Goal: Task Accomplishment & Management: Use online tool/utility

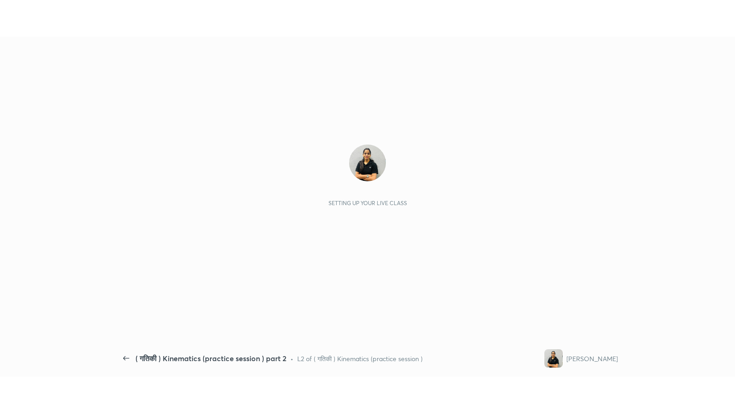
scroll to position [3, 0]
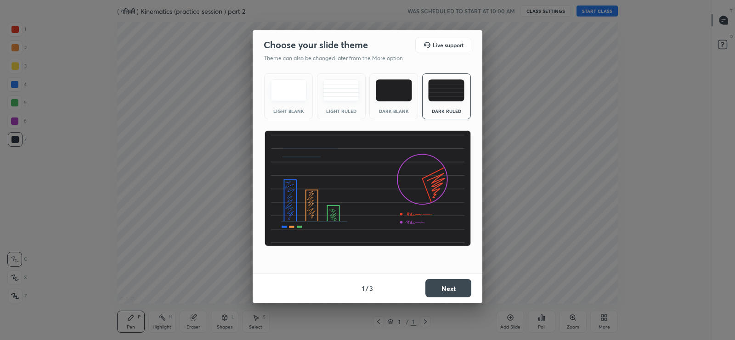
click at [446, 282] on button "Next" at bounding box center [448, 288] width 46 height 18
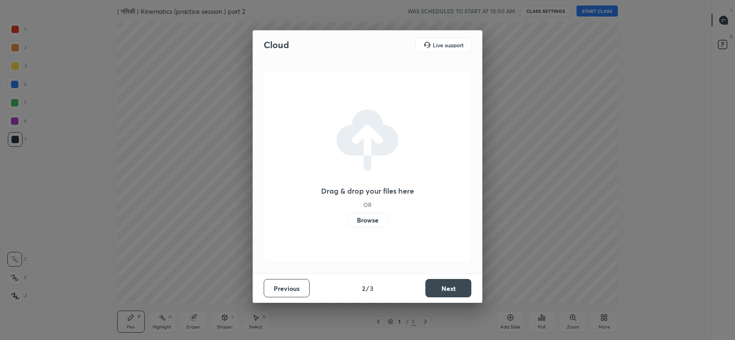
click at [445, 284] on button "Next" at bounding box center [448, 288] width 46 height 18
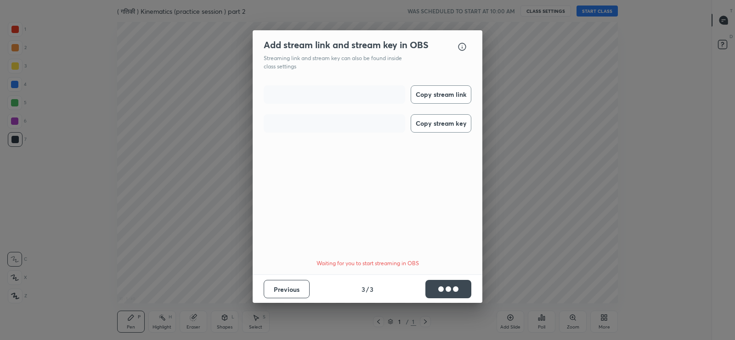
click at [440, 92] on button "Copy stream link" at bounding box center [441, 94] width 61 height 18
click at [440, 123] on button "Copy stream key" at bounding box center [441, 123] width 61 height 18
click at [457, 288] on button "Done" at bounding box center [448, 289] width 46 height 18
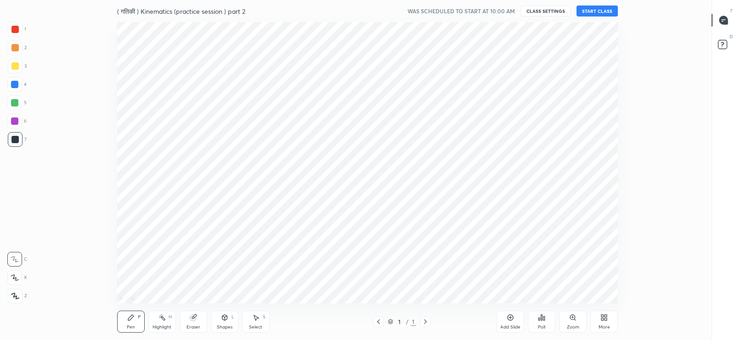
click at [600, 9] on button "START CLASS" at bounding box center [596, 11] width 41 height 11
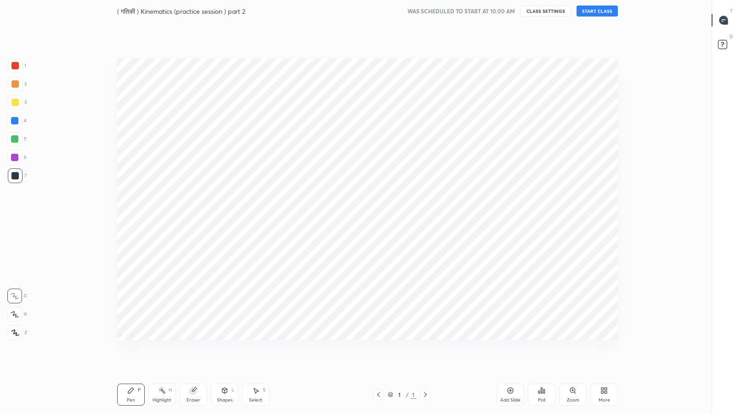
scroll to position [355, 676]
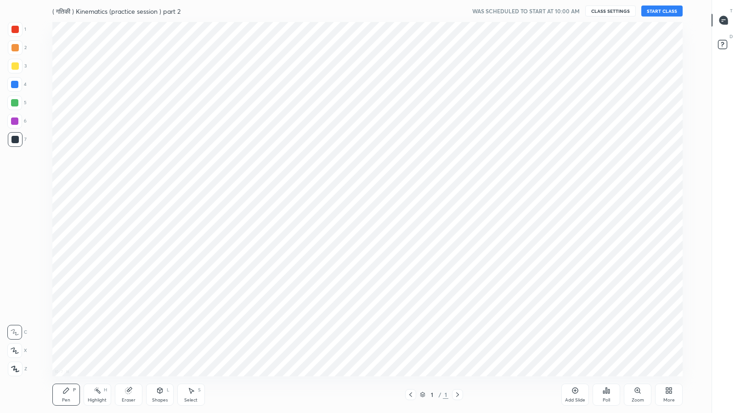
click at [729, 20] on div at bounding box center [724, 20] width 18 height 17
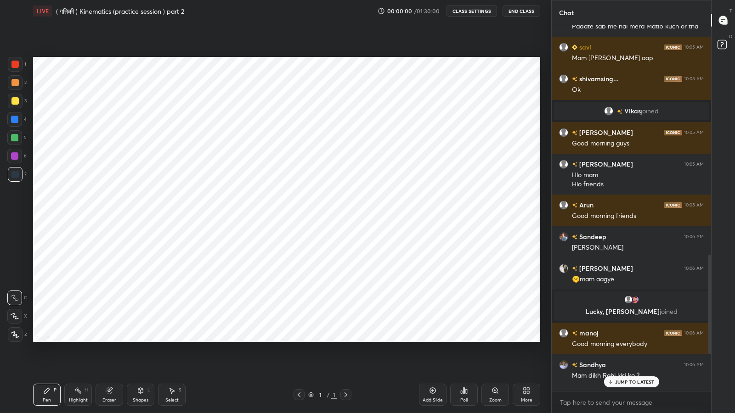
scroll to position [363, 157]
click at [433, 340] on div "Add Slide" at bounding box center [433, 395] width 28 height 22
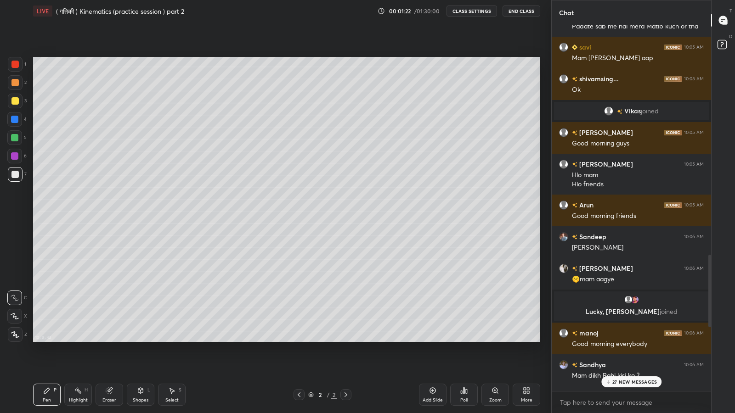
click at [613, 340] on p "27 NEW MESSAGES" at bounding box center [634, 382] width 45 height 6
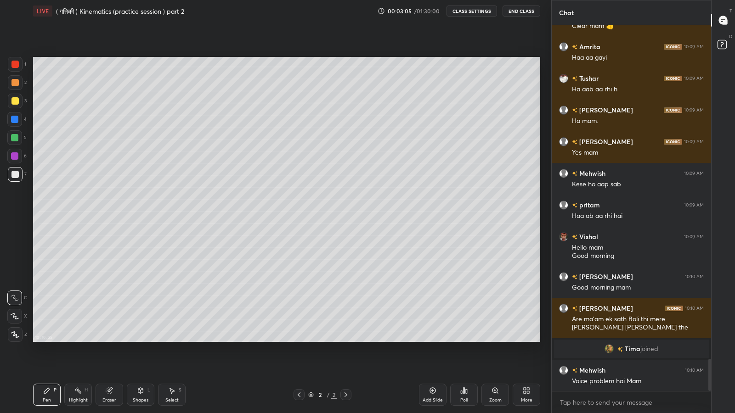
scroll to position [3829, 0]
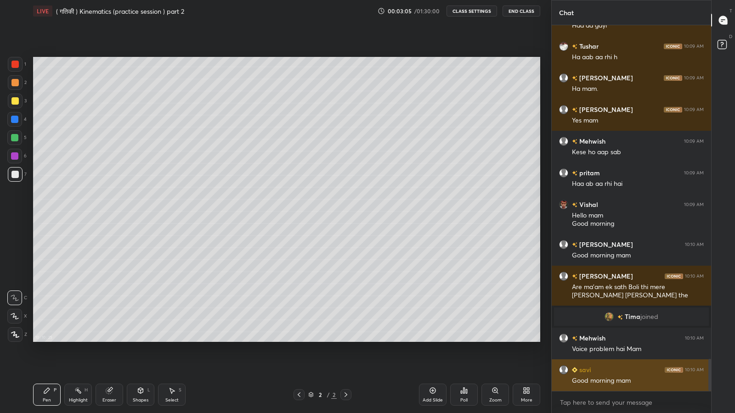
click at [630, 340] on div "Good morning mam" at bounding box center [638, 381] width 132 height 9
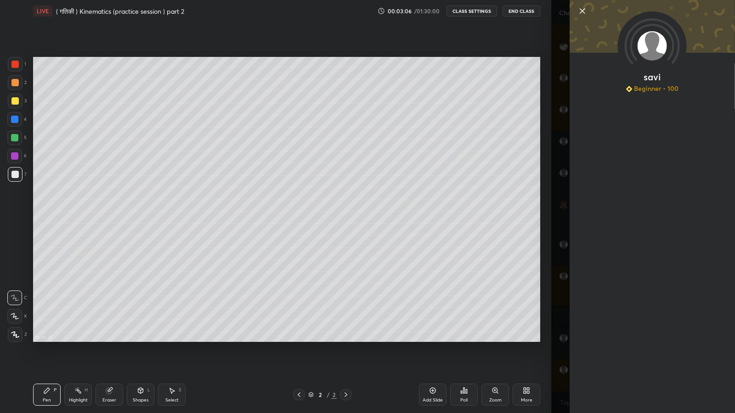
click at [564, 287] on div "savi Beginner • 100" at bounding box center [643, 206] width 184 height 413
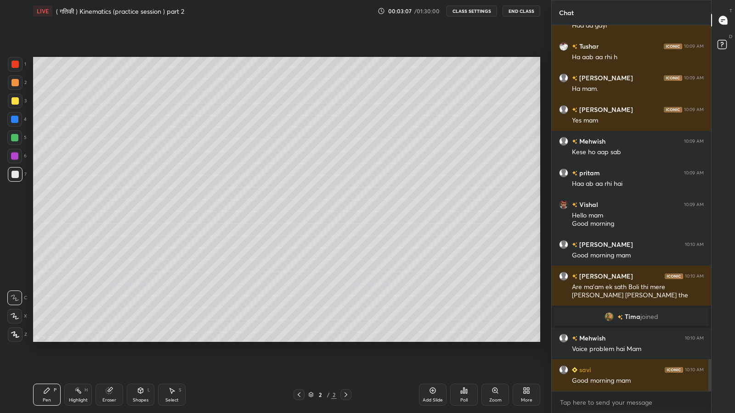
click at [528, 340] on icon at bounding box center [526, 390] width 7 height 7
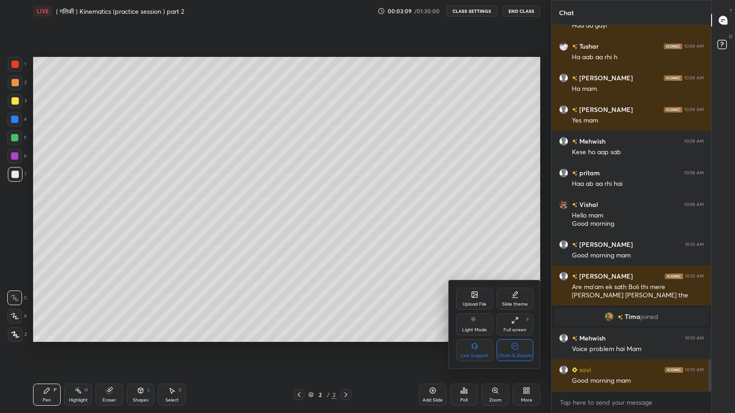
click at [514, 340] on icon at bounding box center [514, 347] width 7 height 10
type textarea "x"
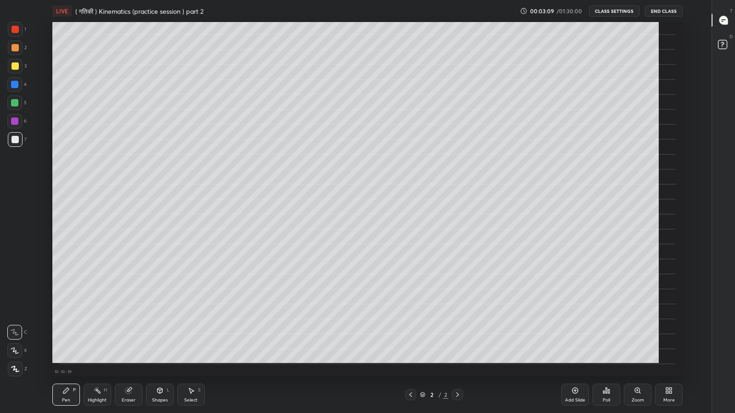
scroll to position [45576, 45255]
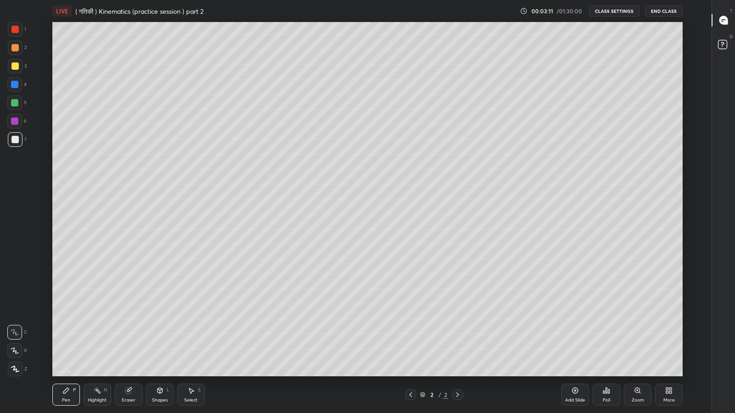
click at [18, 340] on icon at bounding box center [14, 370] width 7 height 6
click at [132, 340] on div "Eraser" at bounding box center [129, 395] width 28 height 22
click at [65, 340] on div "Pen" at bounding box center [66, 400] width 8 height 5
click at [15, 68] on div at bounding box center [14, 65] width 7 height 7
click at [14, 140] on div at bounding box center [14, 139] width 7 height 7
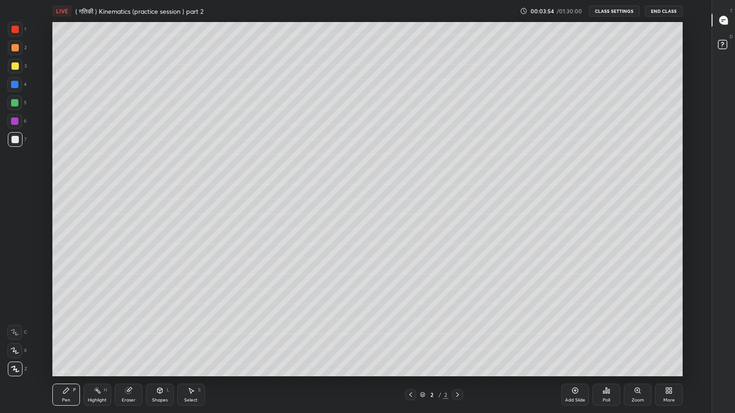
click at [124, 340] on div "Eraser" at bounding box center [129, 395] width 28 height 22
click at [66, 340] on icon at bounding box center [65, 390] width 7 height 7
click at [605, 340] on div "Poll" at bounding box center [607, 395] width 28 height 22
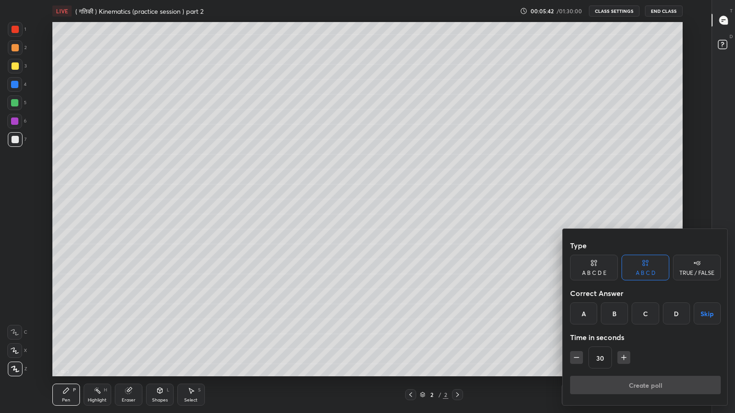
click at [650, 271] on div "A B C D" at bounding box center [646, 274] width 20 height 6
click at [622, 340] on icon "button" at bounding box center [623, 357] width 9 height 9
type input "45"
click at [619, 315] on div "B" at bounding box center [614, 314] width 27 height 22
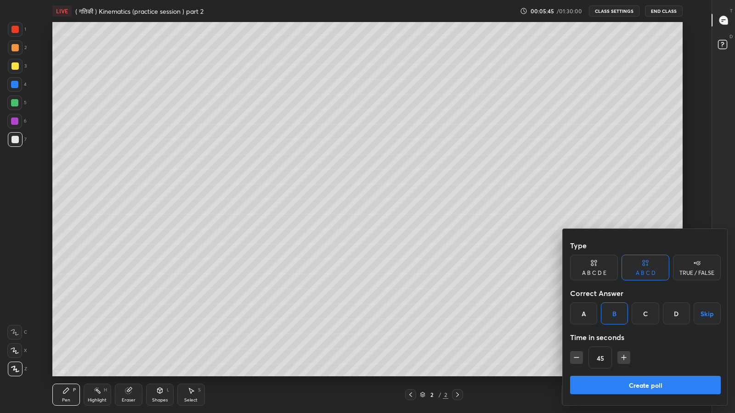
click at [651, 340] on button "Create poll" at bounding box center [645, 385] width 151 height 18
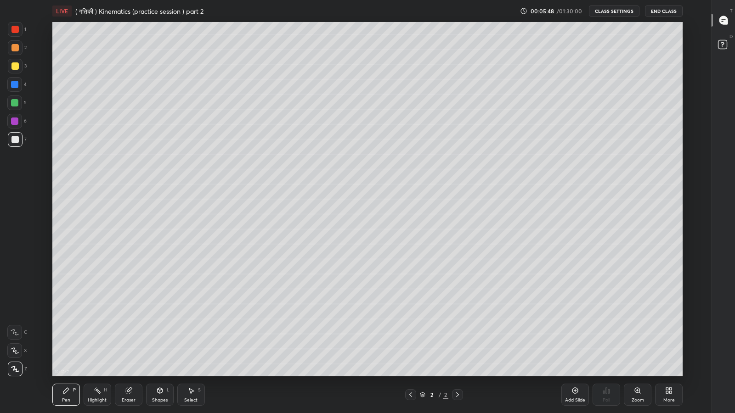
scroll to position [3, 0]
click at [725, 20] on icon at bounding box center [724, 20] width 4 height 0
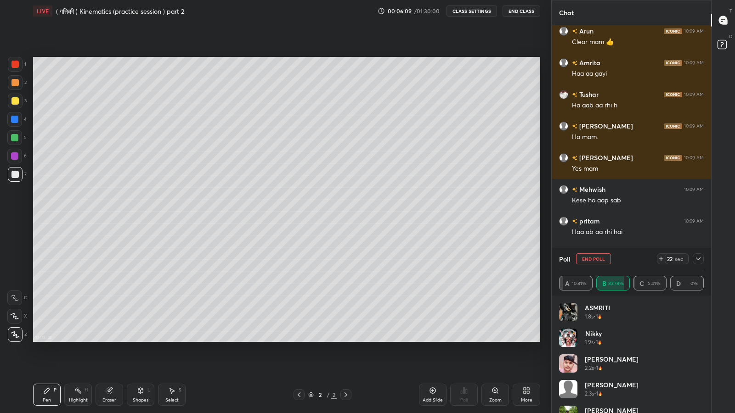
scroll to position [4632, 0]
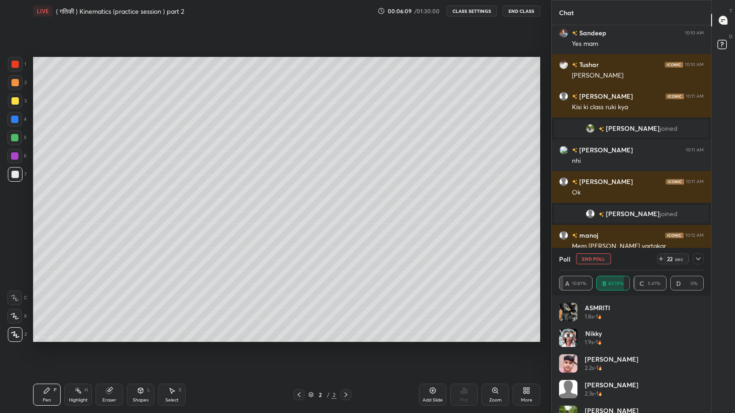
click at [700, 260] on icon at bounding box center [697, 258] width 7 height 7
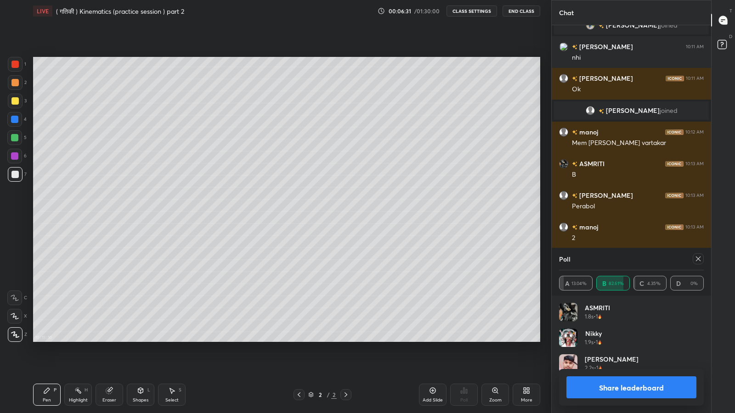
scroll to position [107, 142]
click at [632, 340] on button "Share leaderboard" at bounding box center [631, 388] width 130 height 22
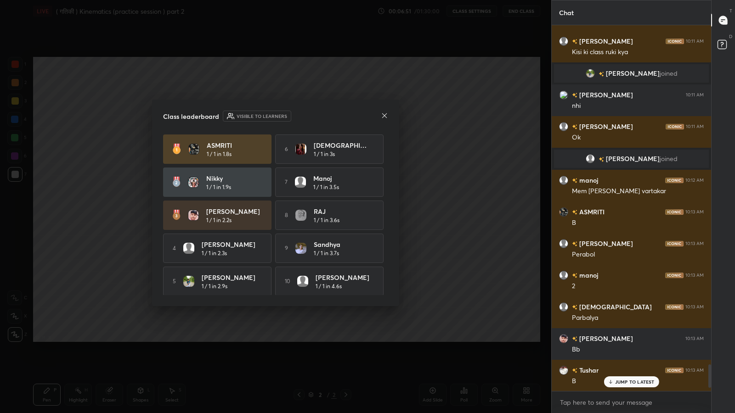
click at [625, 340] on div "JUMP TO LATEST" at bounding box center [631, 382] width 55 height 11
click at [384, 116] on icon at bounding box center [384, 115] width 7 height 7
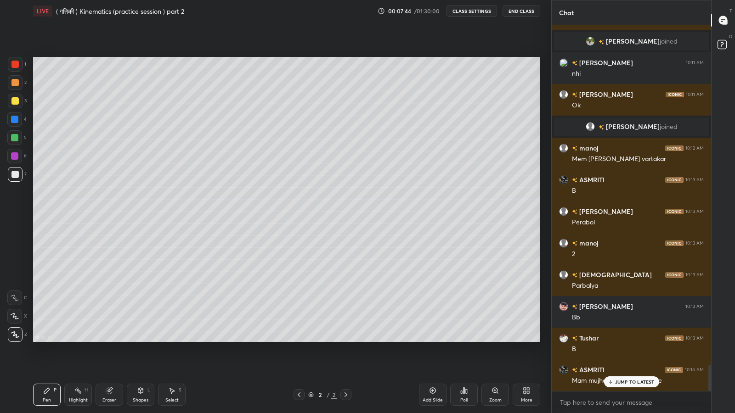
scroll to position [4741, 0]
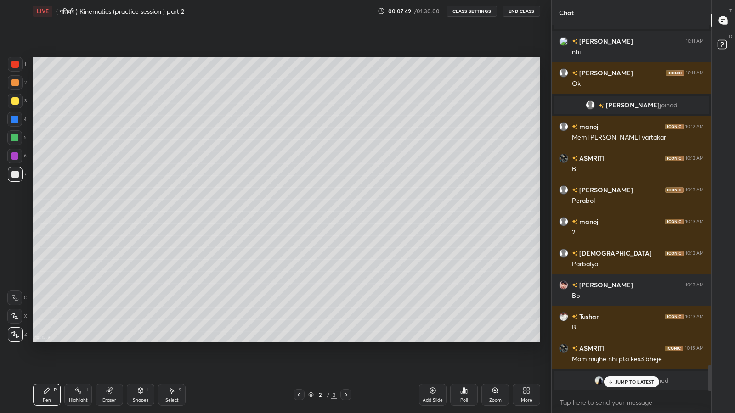
click at [623, 340] on p "JUMP TO LATEST" at bounding box center [635, 382] width 40 height 6
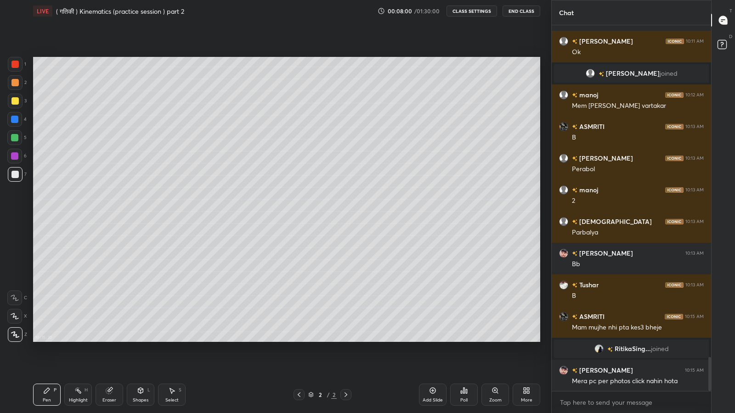
click at [111, 340] on icon at bounding box center [109, 390] width 5 height 5
click at [45, 340] on icon at bounding box center [46, 390] width 7 height 7
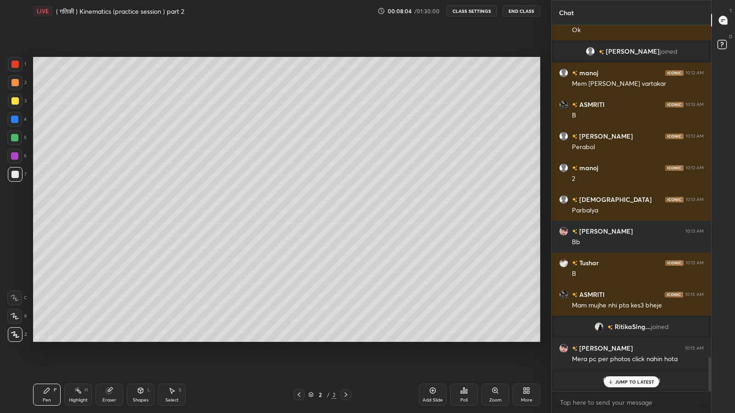
click at [620, 340] on p "JUMP TO LATEST" at bounding box center [635, 382] width 40 height 6
click at [526, 340] on div "More" at bounding box center [526, 400] width 11 height 5
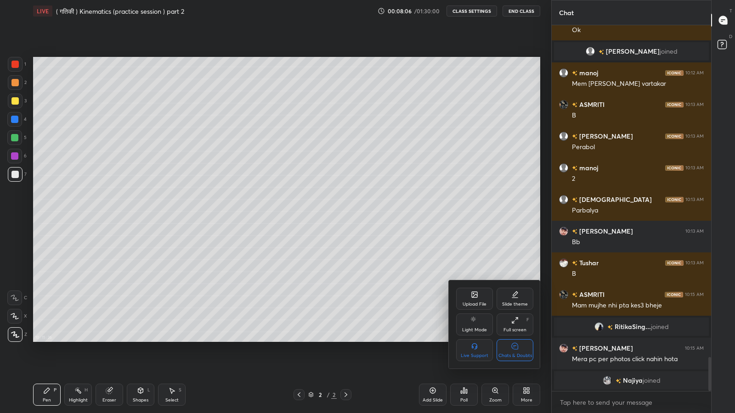
click at [518, 340] on div "Chats & Doubts" at bounding box center [515, 350] width 37 height 22
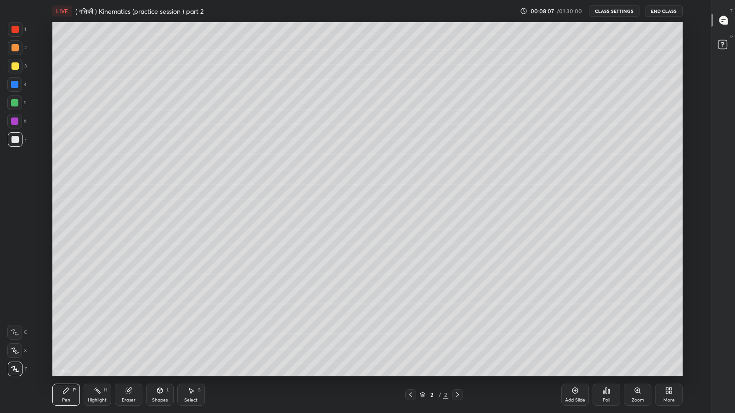
scroll to position [45576, 45255]
click at [12, 102] on div at bounding box center [14, 102] width 7 height 7
click at [16, 69] on div at bounding box center [14, 65] width 7 height 7
click at [723, 23] on icon at bounding box center [723, 20] width 8 height 8
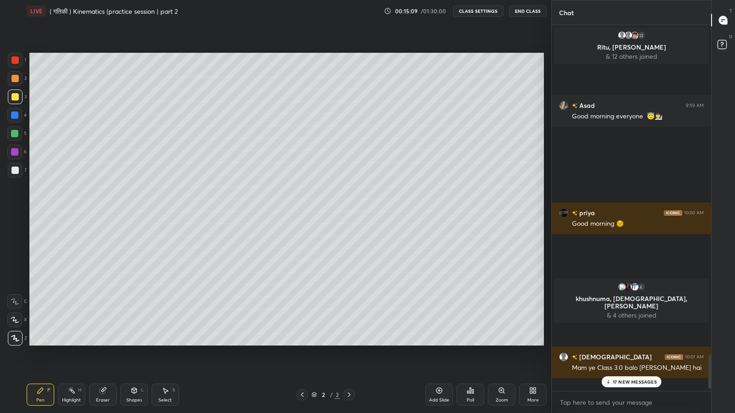
scroll to position [45576, 45416]
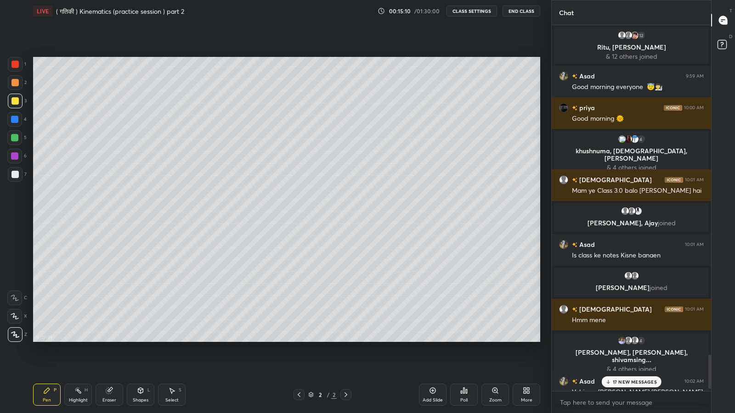
click at [635, 340] on div "17 NEW MESSAGES" at bounding box center [631, 382] width 60 height 11
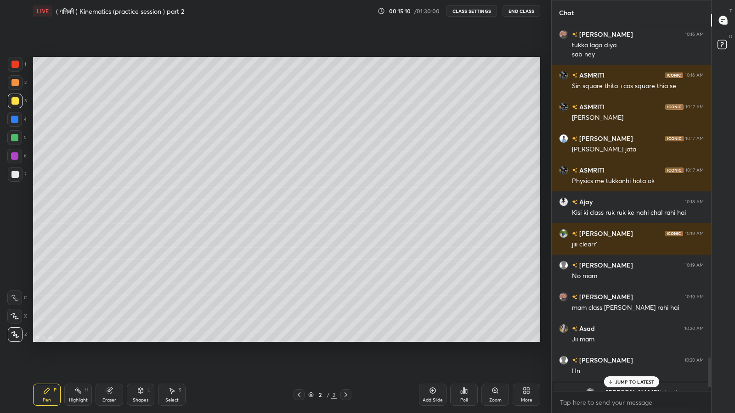
scroll to position [4105, 0]
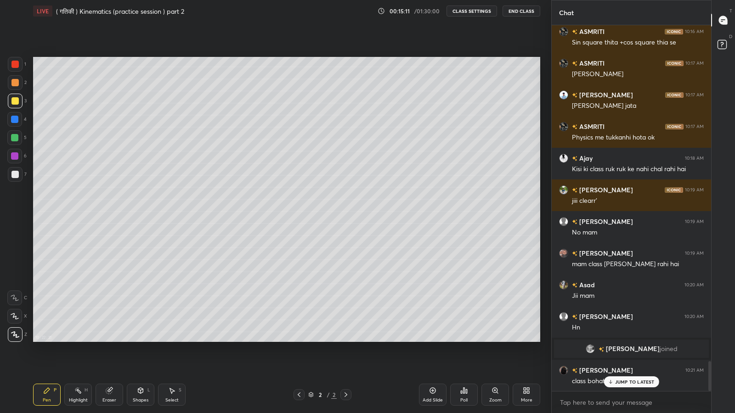
click at [627, 340] on p "JUMP TO LATEST" at bounding box center [635, 382] width 40 height 6
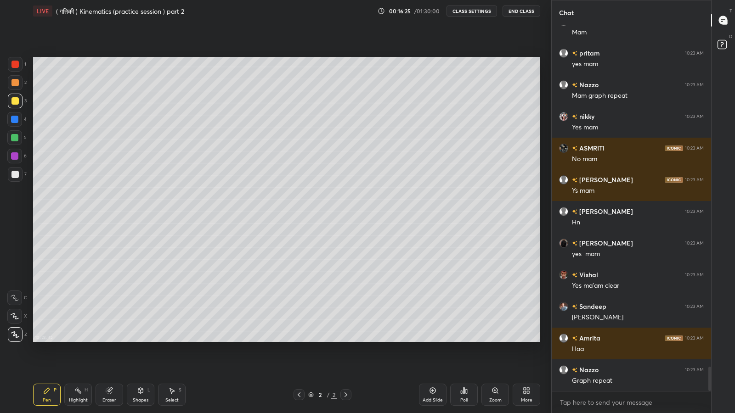
scroll to position [5190, 0]
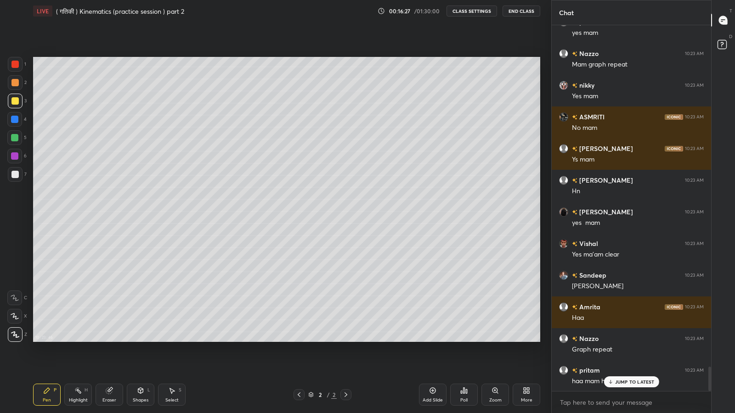
click at [624, 340] on p "JUMP TO LATEST" at bounding box center [635, 382] width 40 height 6
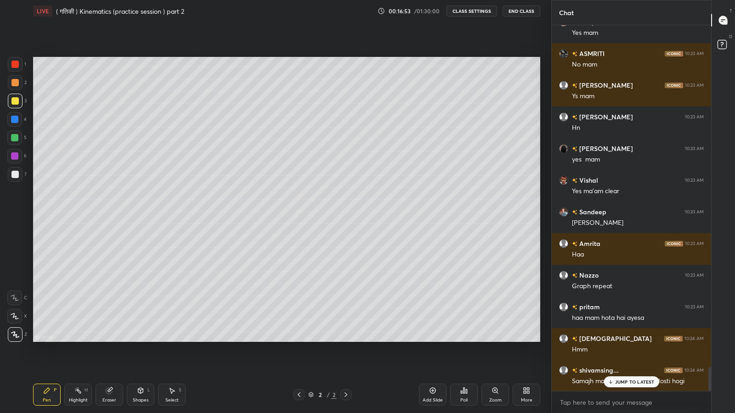
scroll to position [5285, 0]
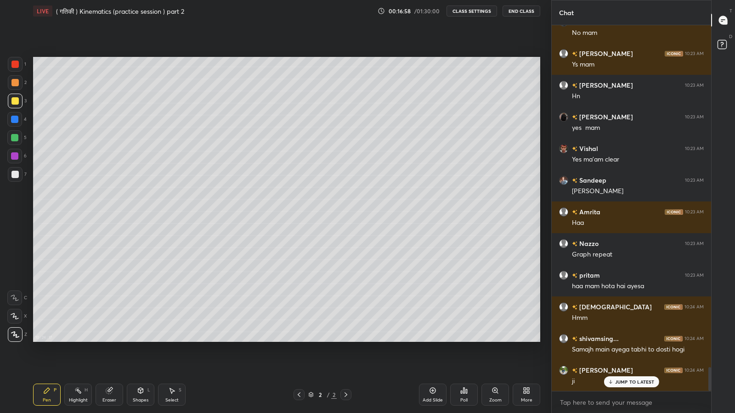
click at [626, 340] on p "JUMP TO LATEST" at bounding box center [635, 382] width 40 height 6
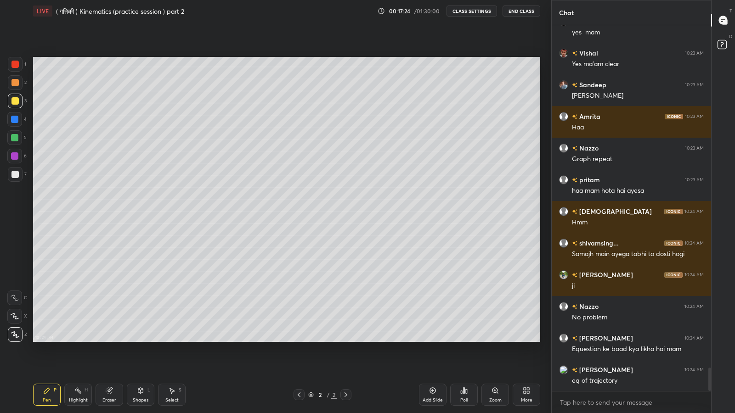
scroll to position [5412, 0]
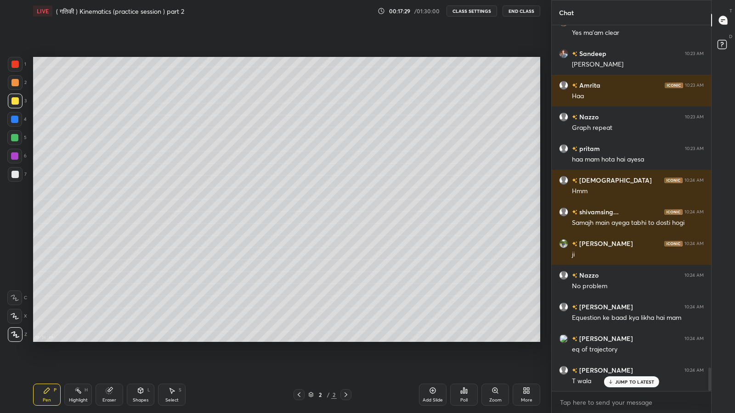
click at [616, 340] on p "JUMP TO LATEST" at bounding box center [635, 382] width 40 height 6
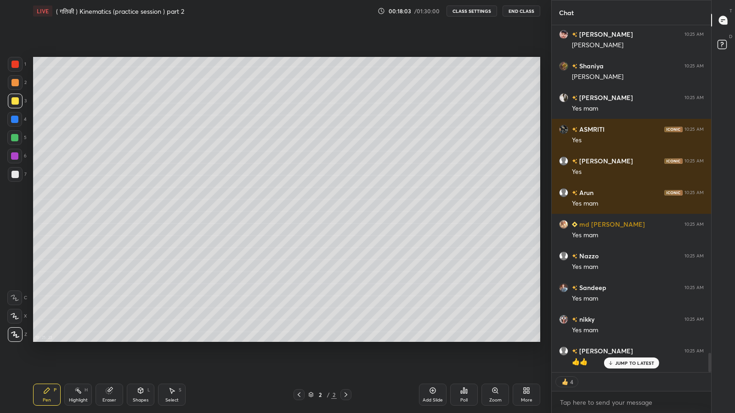
scroll to position [5928, 0]
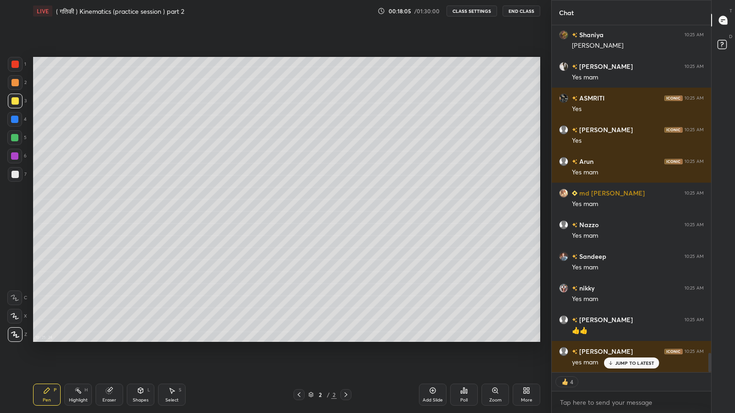
click at [622, 340] on p "JUMP TO LATEST" at bounding box center [635, 364] width 40 height 6
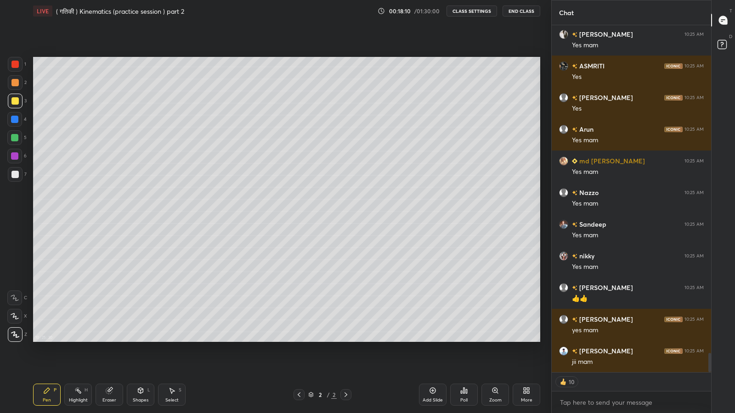
scroll to position [5992, 0]
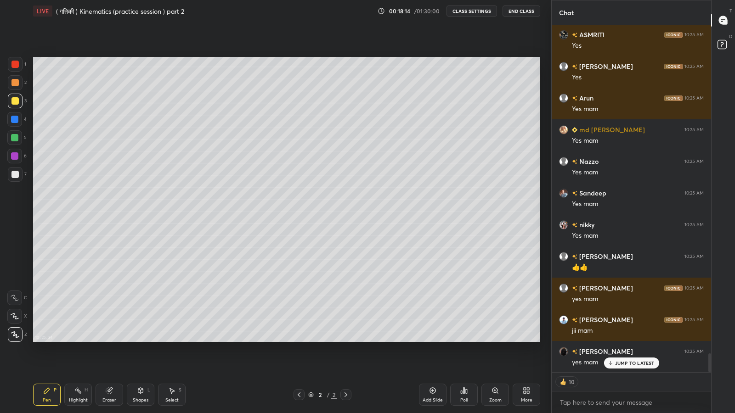
click at [621, 340] on div "JUMP TO LATEST" at bounding box center [631, 363] width 55 height 11
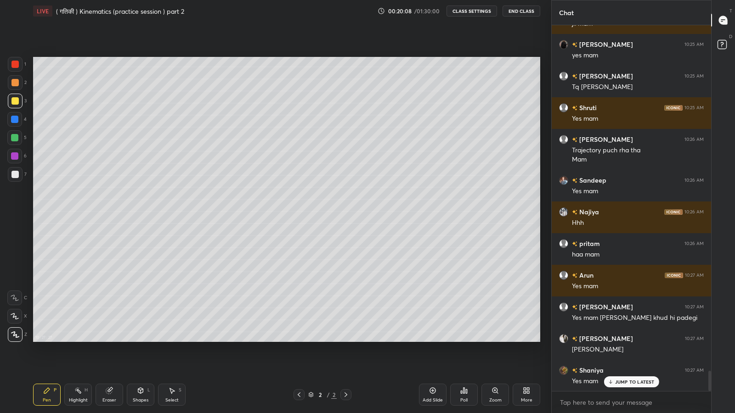
scroll to position [6331, 0]
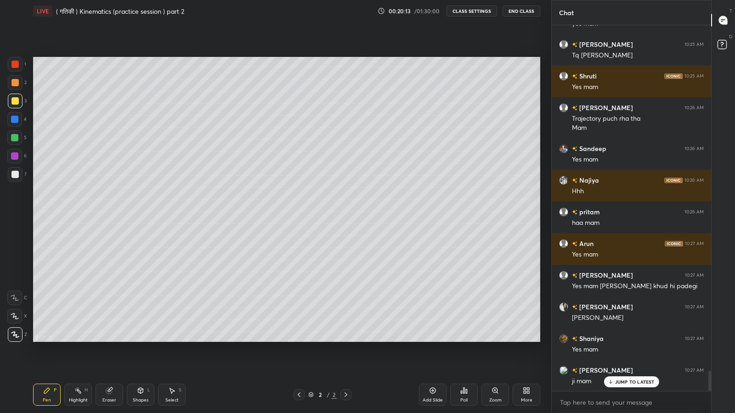
click at [633, 340] on div "ASMRITI 10:25 AM Yes [PERSON_NAME] 10:25 AM Yes Arun 10:25 AM Yes mam md [PERSO…" at bounding box center [631, 208] width 159 height 366
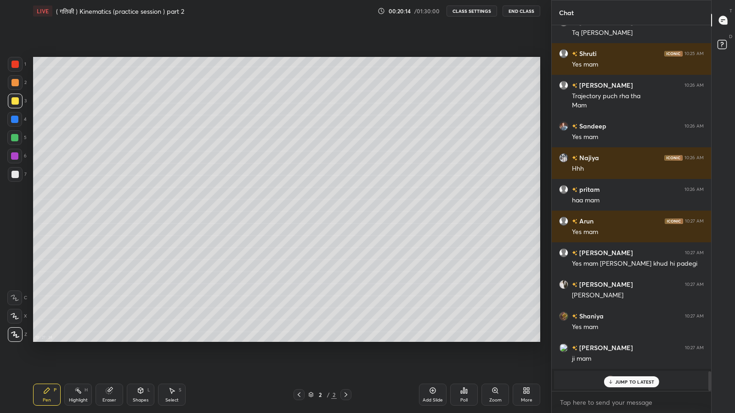
scroll to position [6384, 0]
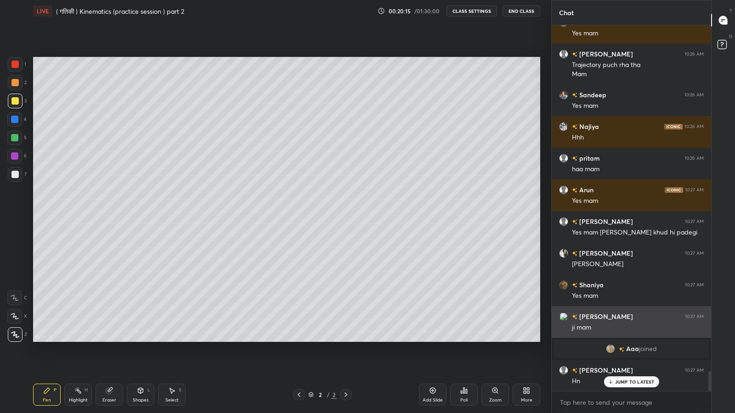
click at [618, 314] on div "[PERSON_NAME] 10:27 AM" at bounding box center [631, 317] width 145 height 10
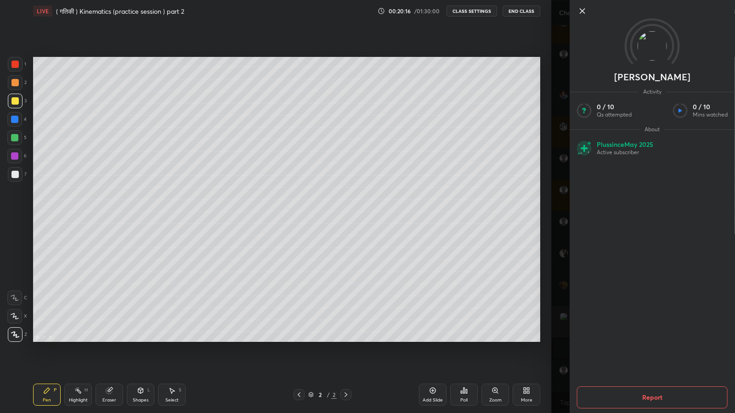
scroll to position [6416, 0]
click at [559, 237] on div "[PERSON_NAME] Activity 0 / 10 Qs attempted 0 / 10 Mins watched About Plus since…" at bounding box center [643, 206] width 184 height 413
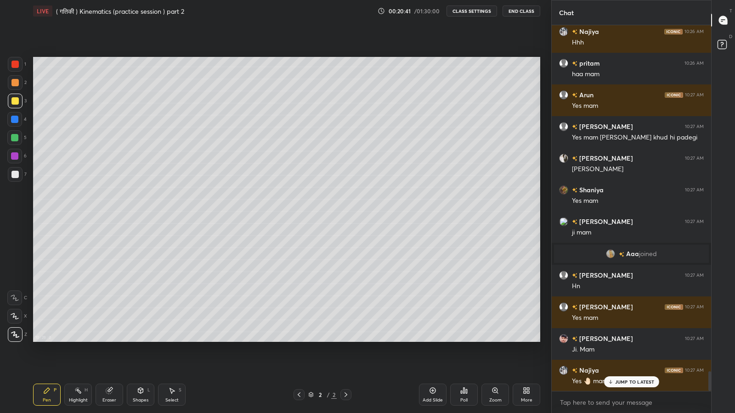
scroll to position [6512, 0]
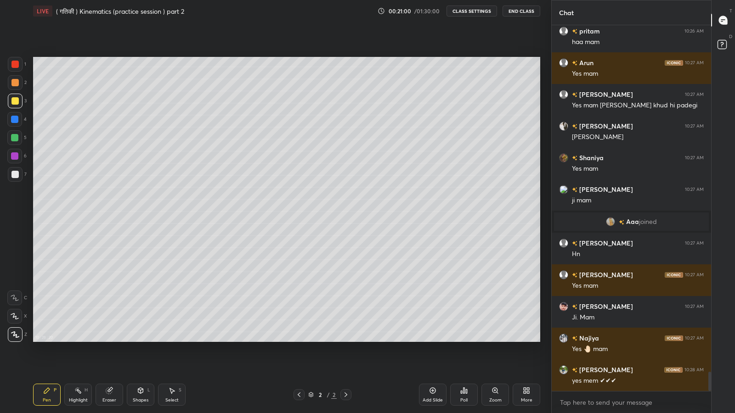
click at [434, 340] on div "Add Slide" at bounding box center [433, 395] width 28 height 22
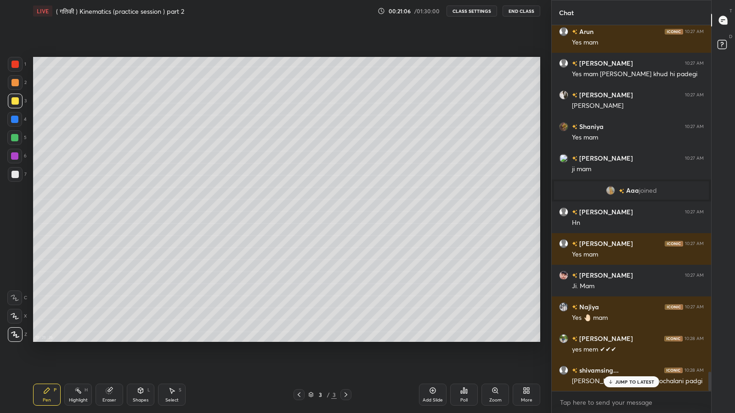
scroll to position [6575, 0]
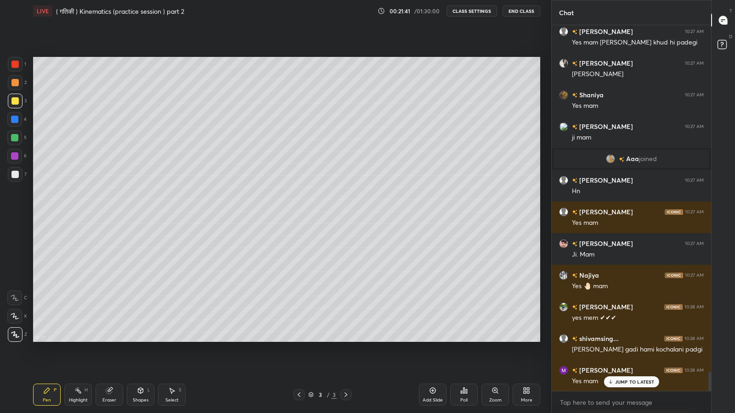
click at [299, 340] on icon at bounding box center [298, 394] width 7 height 7
click at [345, 340] on icon at bounding box center [345, 394] width 7 height 7
click at [299, 340] on icon at bounding box center [299, 395] width 3 height 5
click at [344, 340] on icon at bounding box center [345, 394] width 7 height 7
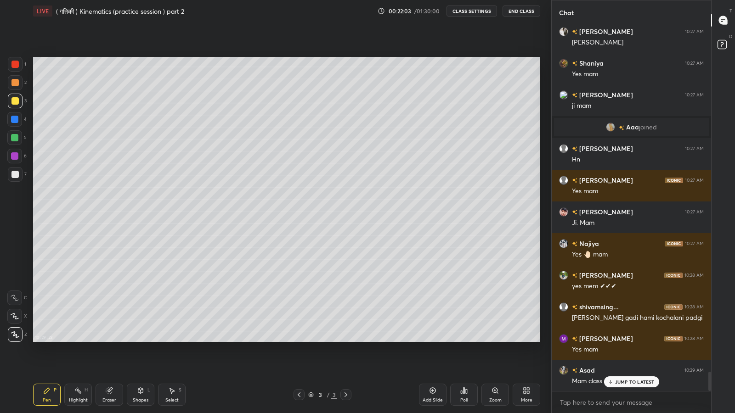
click at [14, 176] on div at bounding box center [14, 174] width 7 height 7
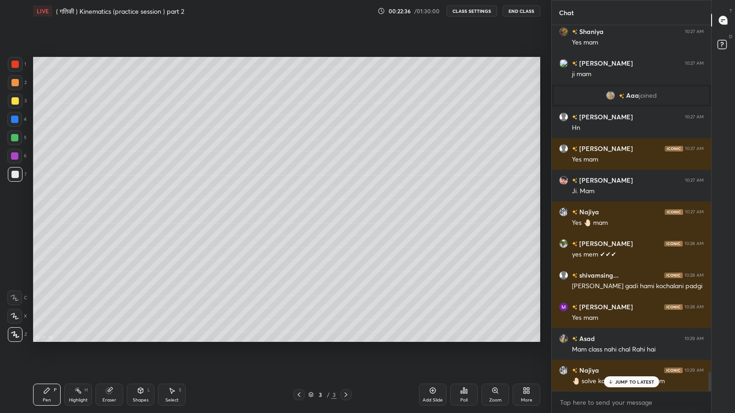
click at [619, 340] on div "JUMP TO LATEST" at bounding box center [631, 382] width 55 height 11
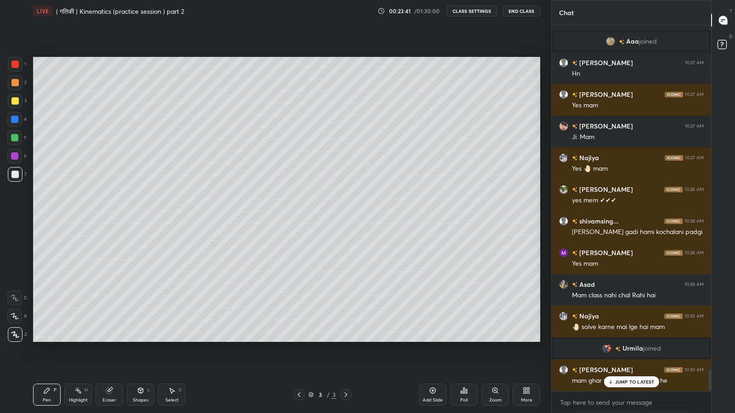
scroll to position [5881, 0]
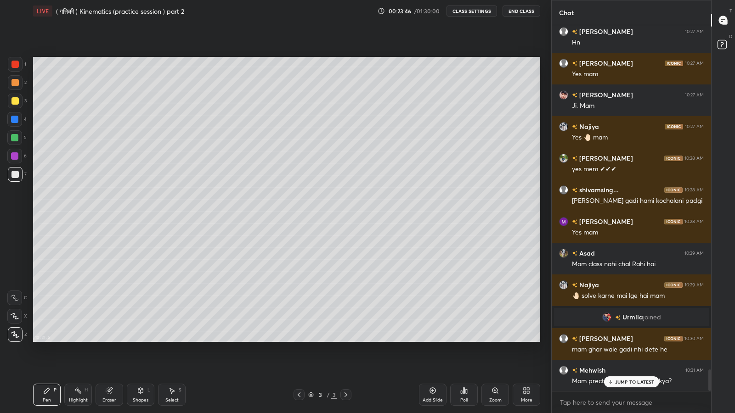
click at [626, 340] on p "JUMP TO LATEST" at bounding box center [635, 382] width 40 height 6
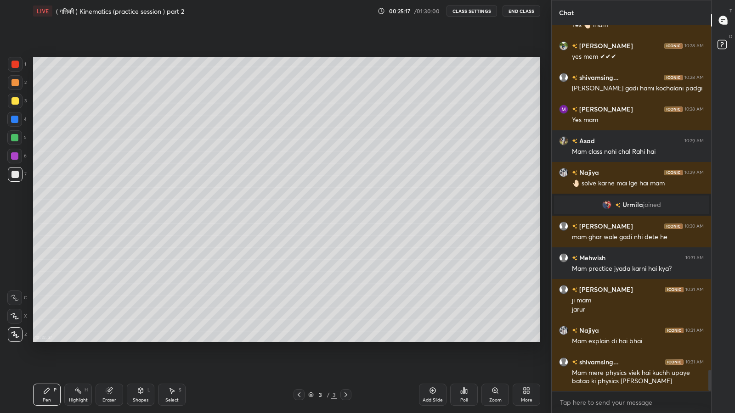
scroll to position [6034, 0]
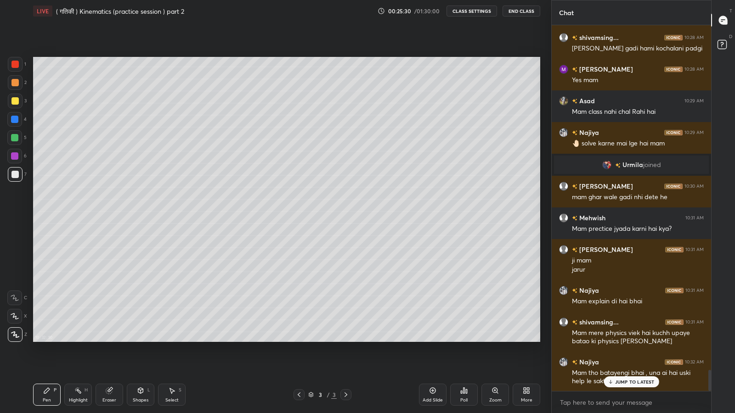
click at [622, 340] on div "JUMP TO LATEST" at bounding box center [631, 382] width 55 height 11
click at [18, 99] on div at bounding box center [14, 100] width 7 height 7
click at [298, 340] on icon at bounding box center [299, 395] width 3 height 5
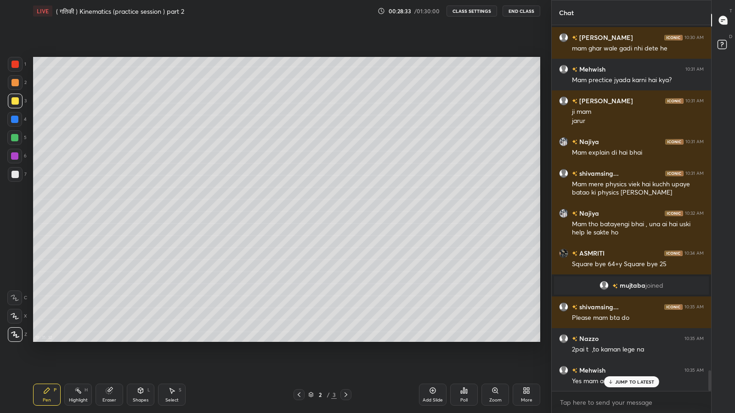
scroll to position [6127, 0]
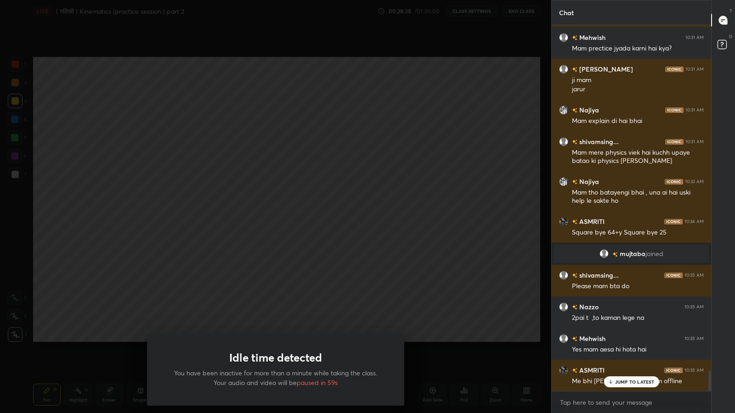
click at [312, 228] on div "Idle time detected You have been inactive for more than a minute while taking t…" at bounding box center [275, 206] width 551 height 413
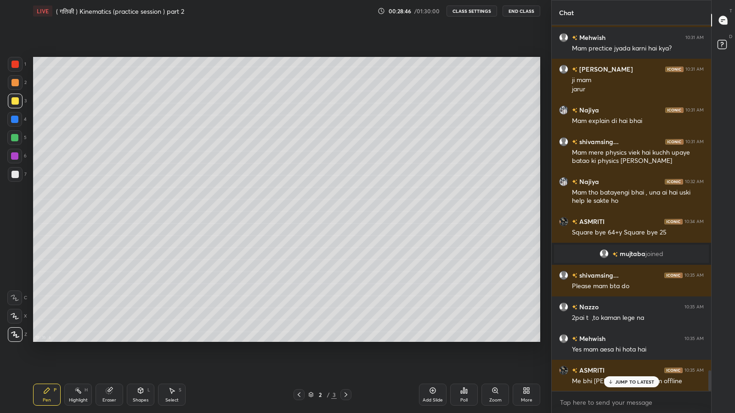
scroll to position [6158, 0]
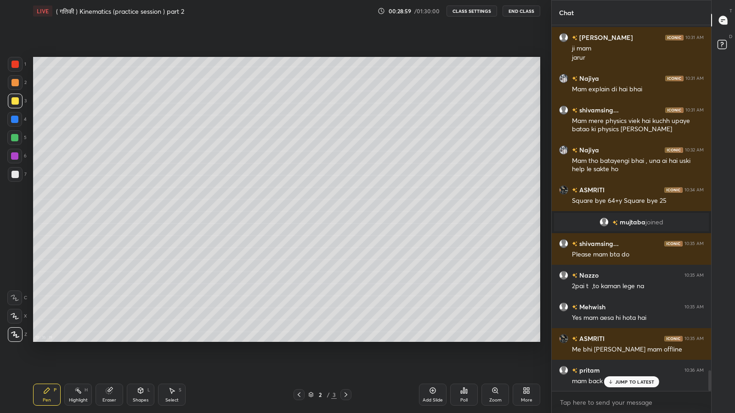
click at [345, 340] on icon at bounding box center [345, 394] width 7 height 7
click at [618, 340] on p "JUMP TO LATEST" at bounding box center [635, 382] width 40 height 6
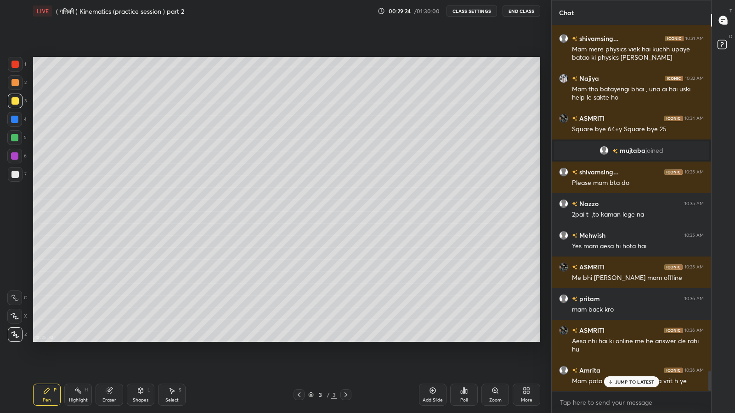
scroll to position [6262, 0]
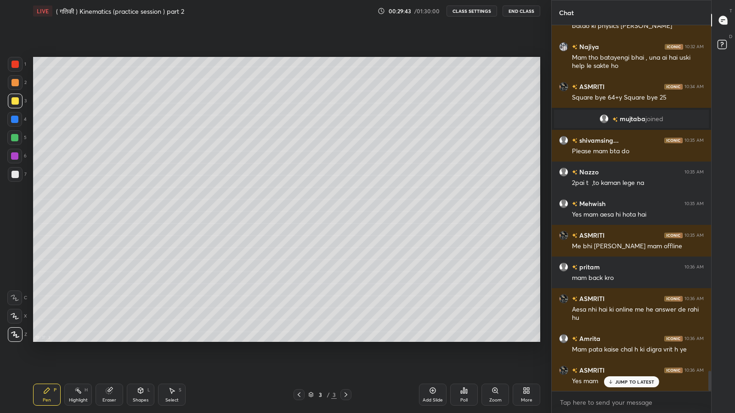
click at [626, 340] on div "JUMP TO LATEST" at bounding box center [631, 382] width 55 height 11
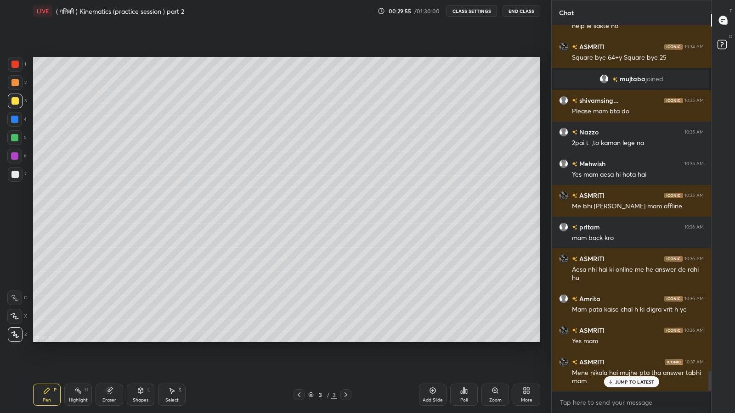
scroll to position [6333, 0]
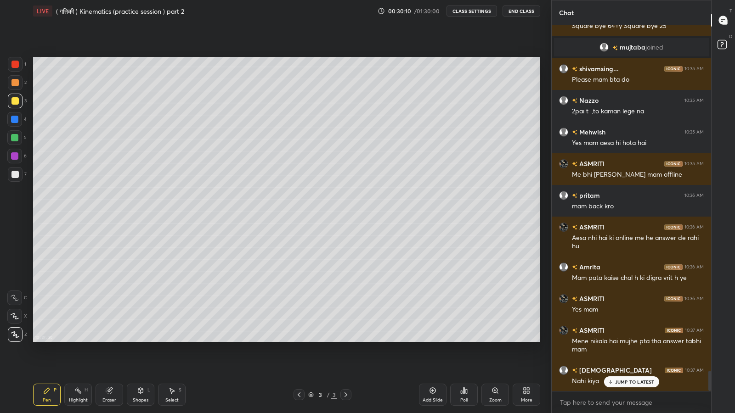
click at [435, 340] on icon at bounding box center [433, 391] width 6 height 6
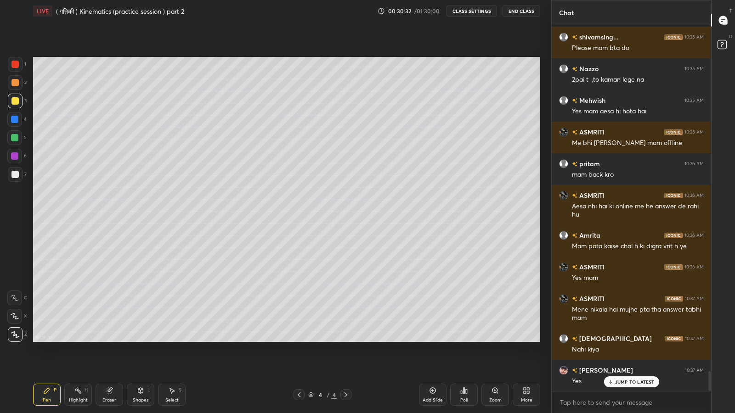
click at [299, 340] on icon at bounding box center [298, 394] width 7 height 7
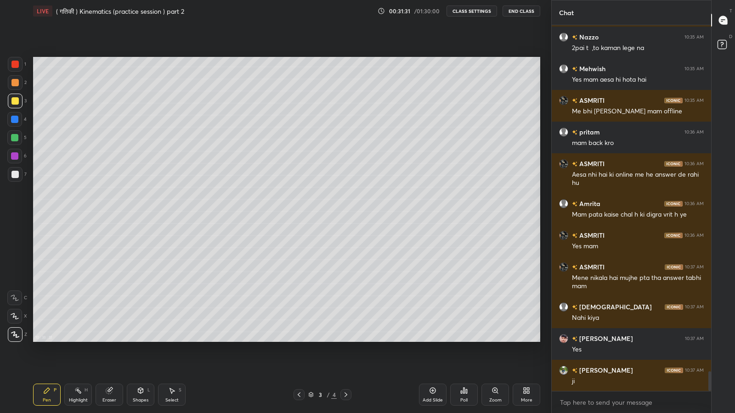
scroll to position [6419, 0]
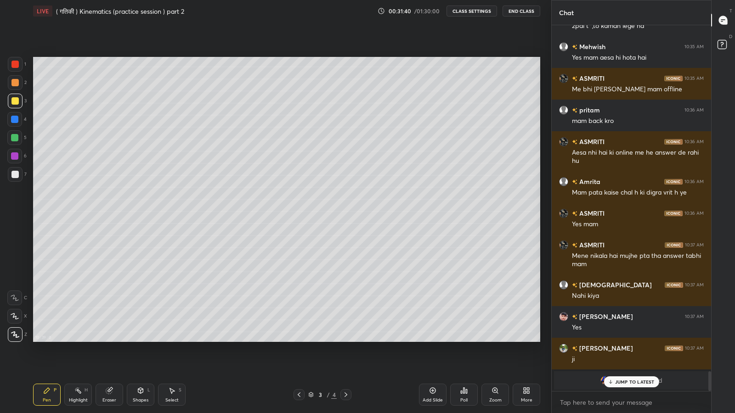
click at [619, 340] on p "JUMP TO LATEST" at bounding box center [635, 382] width 40 height 6
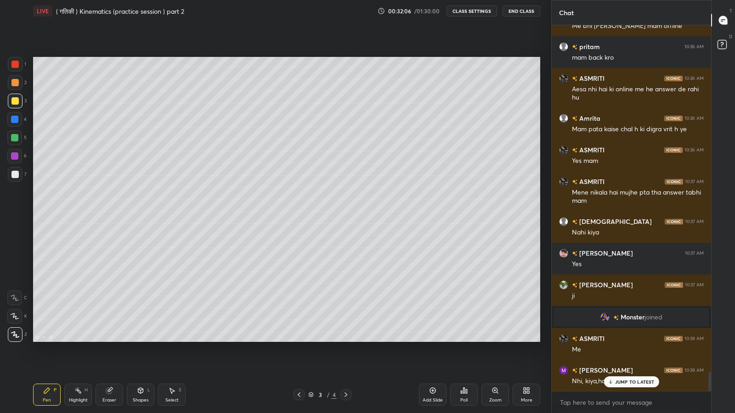
scroll to position [6514, 0]
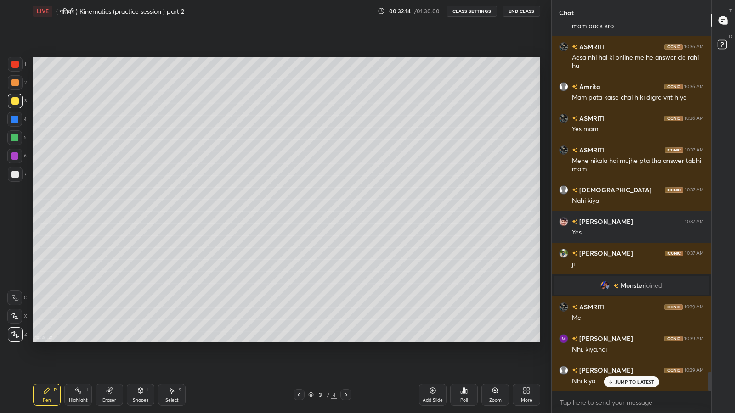
click at [299, 340] on icon at bounding box center [298, 394] width 7 height 7
click at [345, 340] on icon at bounding box center [345, 394] width 7 height 7
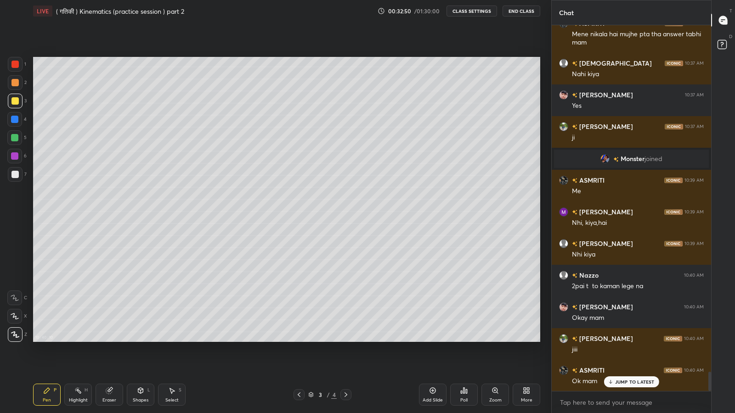
scroll to position [6681, 0]
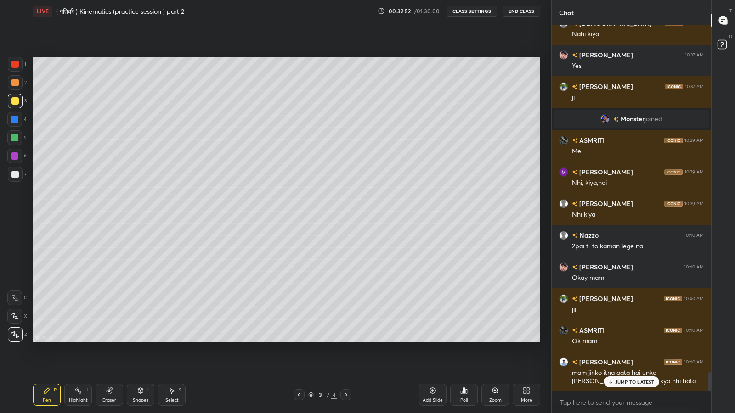
click at [623, 340] on p "JUMP TO LATEST" at bounding box center [635, 382] width 40 height 6
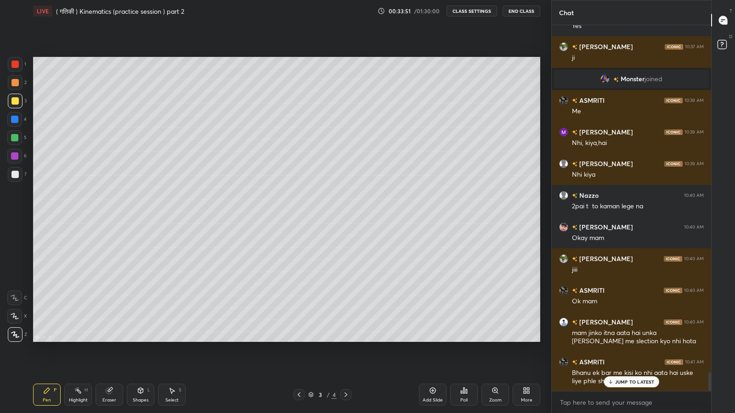
click at [621, 340] on p "JUMP TO LATEST" at bounding box center [635, 382] width 40 height 6
click at [346, 340] on icon at bounding box center [345, 394] width 7 height 7
click at [104, 340] on div "Eraser" at bounding box center [110, 395] width 28 height 22
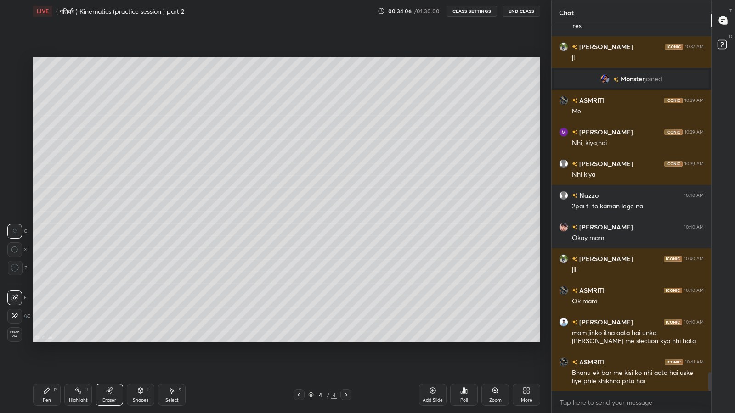
click at [13, 335] on span "Erase all" at bounding box center [15, 334] width 14 height 6
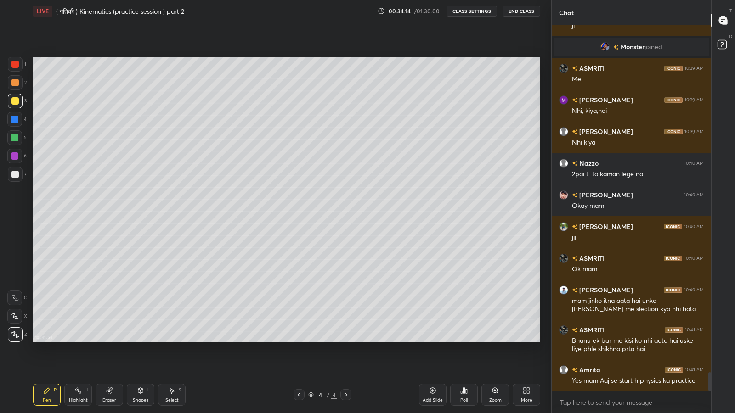
click at [17, 100] on div at bounding box center [14, 100] width 7 height 7
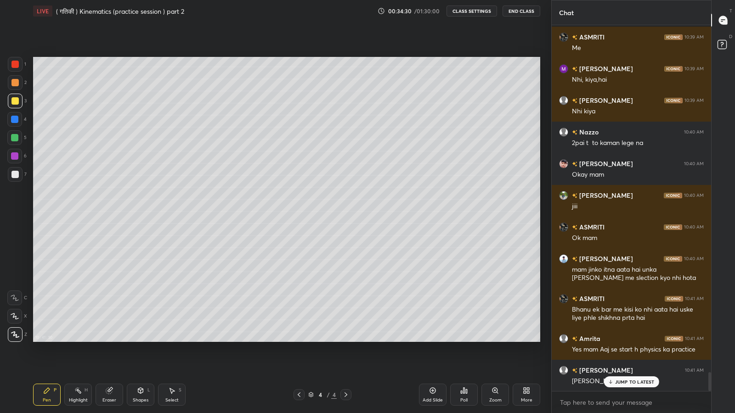
scroll to position [6824, 0]
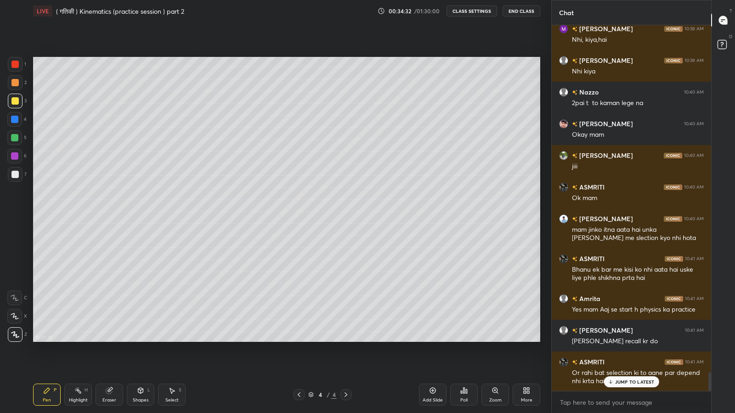
click at [613, 340] on div "JUMP TO LATEST" at bounding box center [631, 382] width 55 height 11
click at [521, 340] on div "More" at bounding box center [527, 395] width 28 height 22
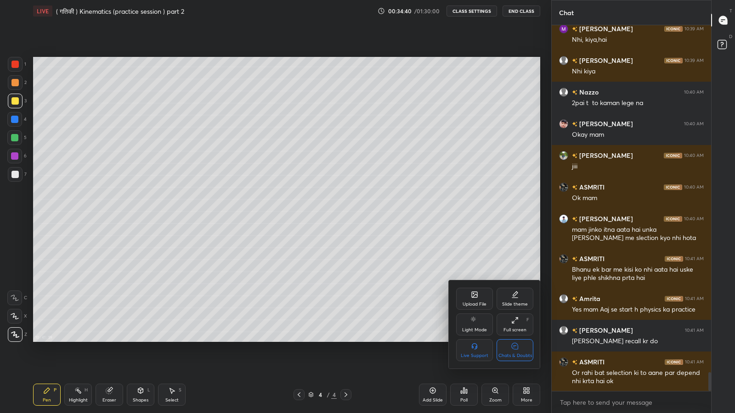
click at [520, 340] on div "Chats & Doubts" at bounding box center [515, 350] width 37 height 22
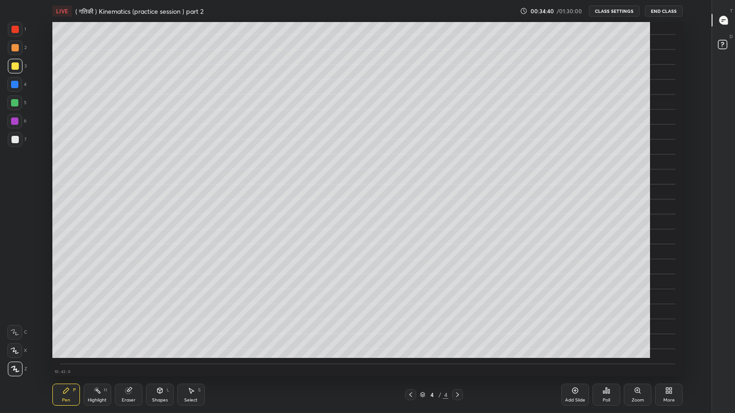
scroll to position [355, 676]
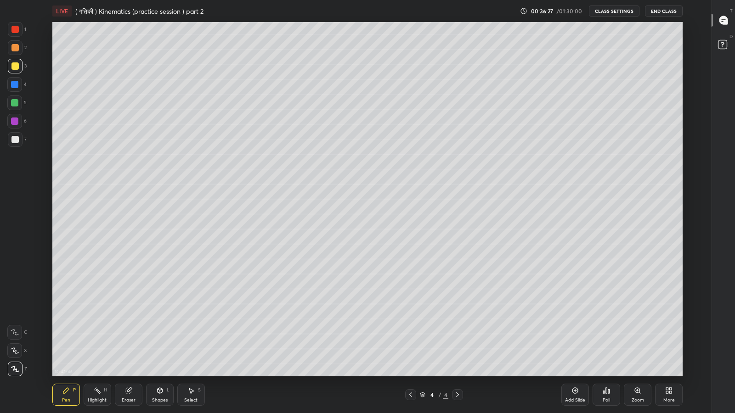
click at [130, 340] on icon at bounding box center [128, 391] width 6 height 6
click at [66, 340] on div "Pen" at bounding box center [66, 400] width 8 height 5
click at [14, 139] on div at bounding box center [14, 139] width 7 height 7
click at [724, 18] on icon at bounding box center [723, 20] width 8 height 8
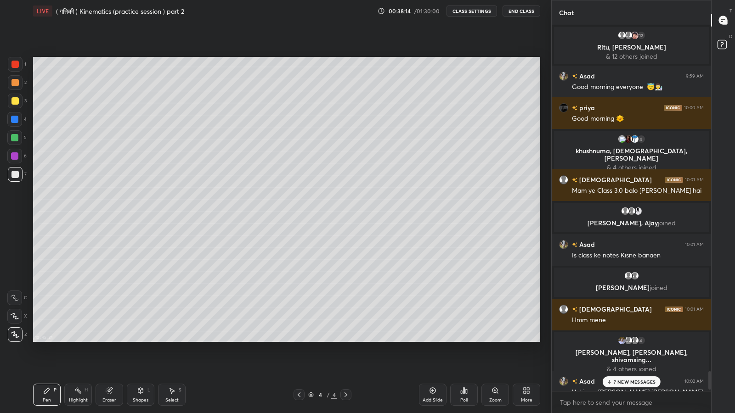
scroll to position [45576, 45416]
click at [636, 340] on p "7 NEW MESSAGES" at bounding box center [635, 382] width 42 height 6
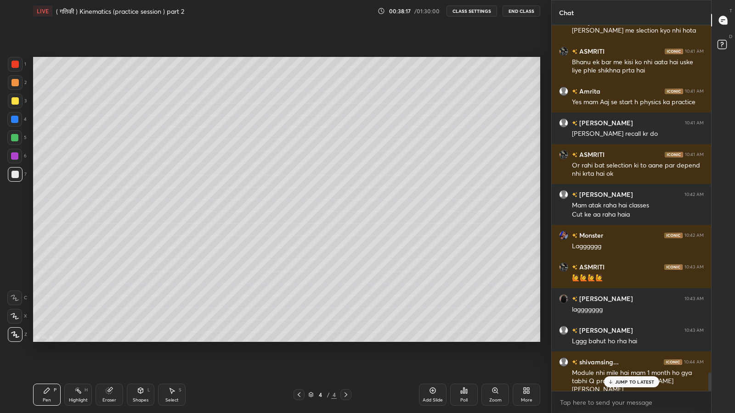
click at [625, 340] on p "JUMP TO LATEST" at bounding box center [635, 382] width 40 height 6
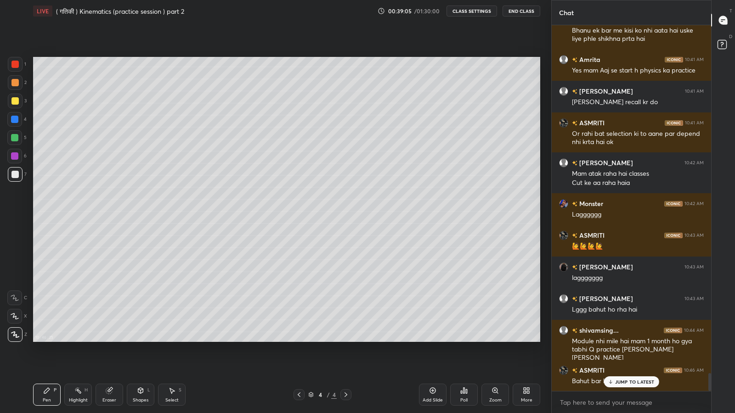
click at [614, 340] on div "JUMP TO LATEST" at bounding box center [631, 382] width 55 height 11
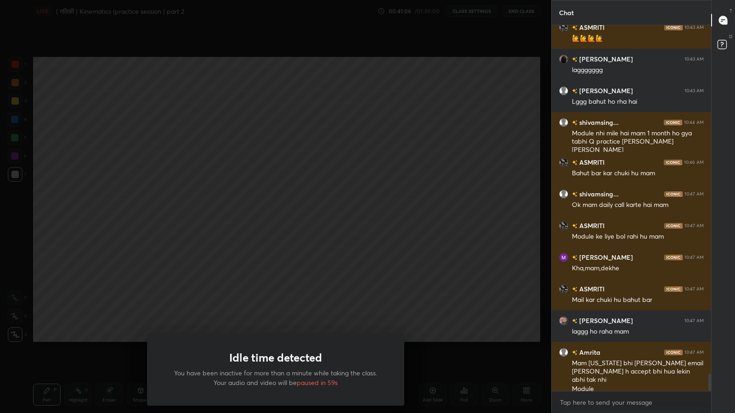
scroll to position [7280, 0]
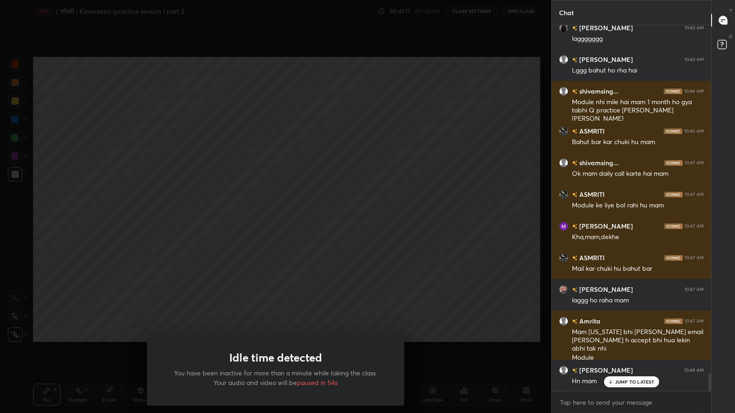
click at [364, 289] on div "Idle time detected You have been inactive for more than a minute while taking t…" at bounding box center [275, 206] width 551 height 413
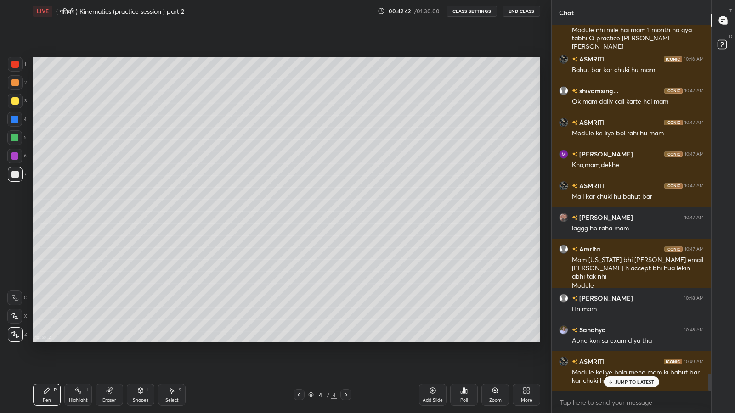
scroll to position [7383, 0]
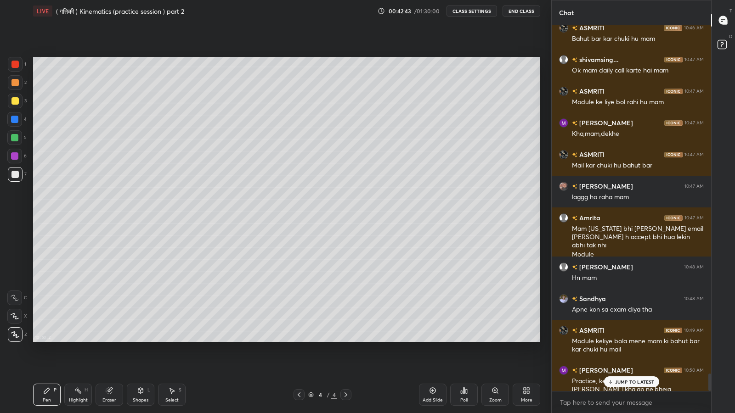
click at [107, 340] on icon at bounding box center [109, 390] width 7 height 7
click at [618, 340] on p "JUMP TO LATEST" at bounding box center [635, 382] width 40 height 6
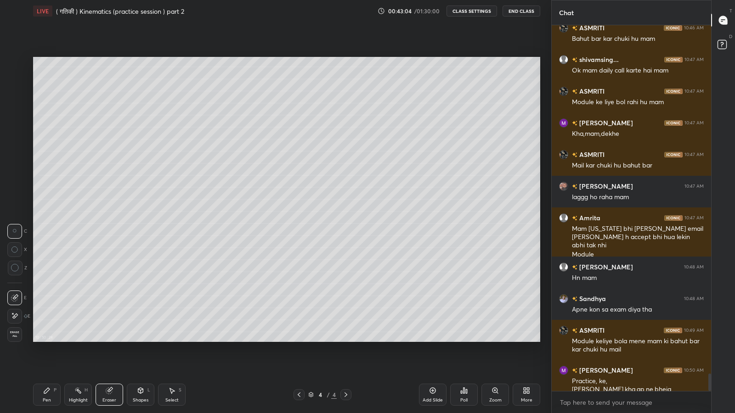
click at [529, 340] on div "More" at bounding box center [527, 395] width 28 height 22
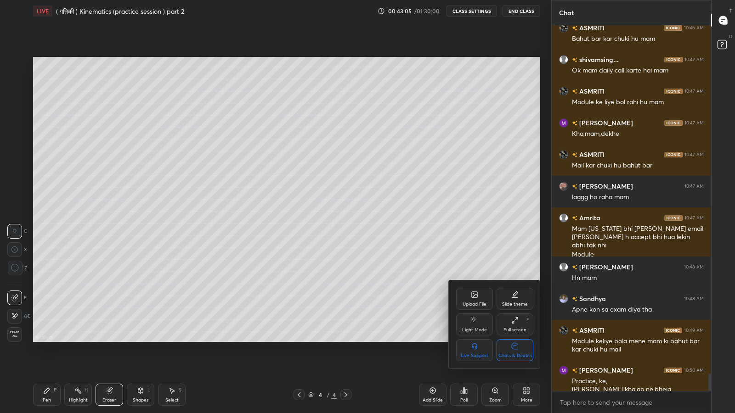
click at [521, 340] on div "Chats & Doubts" at bounding box center [515, 356] width 34 height 5
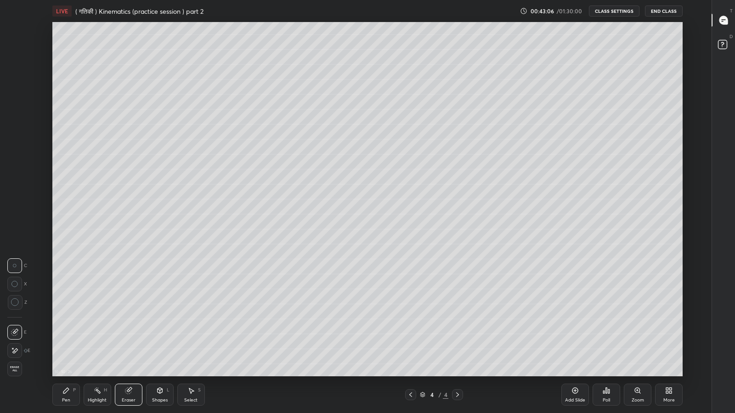
scroll to position [355, 676]
click at [576, 340] on icon at bounding box center [574, 390] width 7 height 7
click at [61, 340] on div "Pen P" at bounding box center [66, 395] width 28 height 22
click at [155, 340] on div "Shapes L" at bounding box center [160, 395] width 28 height 22
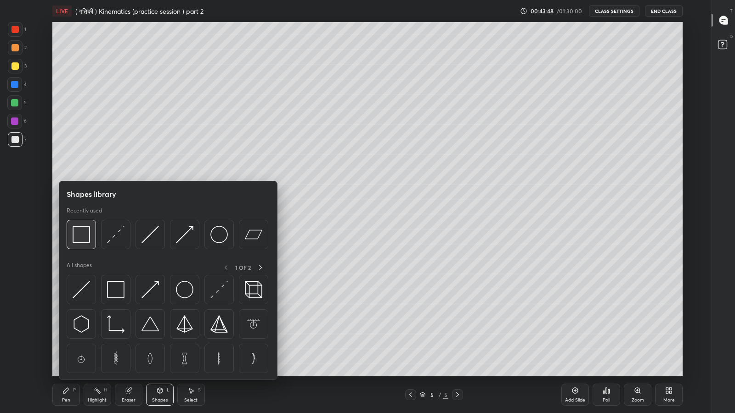
click at [84, 234] on img at bounding box center [81, 234] width 17 height 17
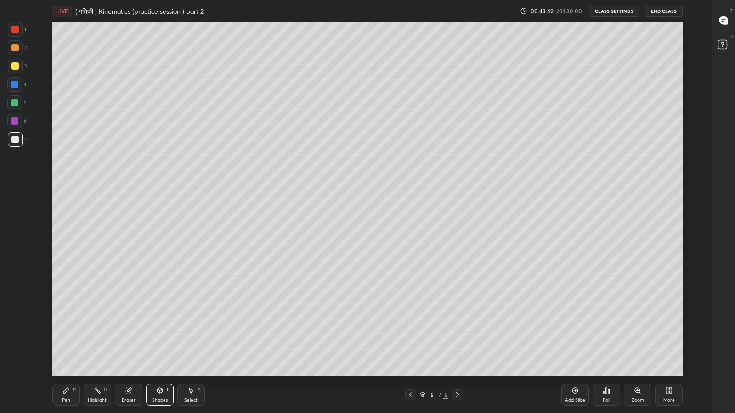
click at [14, 66] on div at bounding box center [14, 65] width 7 height 7
click at [69, 340] on icon at bounding box center [65, 390] width 7 height 7
click at [14, 137] on div at bounding box center [14, 139] width 7 height 7
click at [410, 340] on icon at bounding box center [410, 394] width 7 height 7
click at [456, 340] on icon at bounding box center [457, 394] width 7 height 7
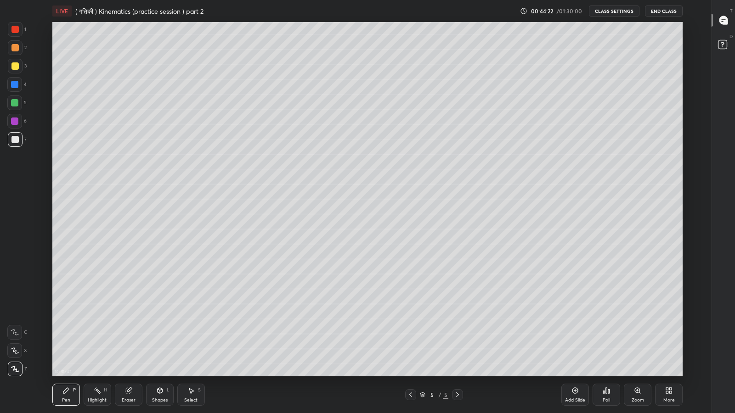
click at [18, 68] on div at bounding box center [14, 65] width 7 height 7
click at [15, 138] on div at bounding box center [14, 139] width 7 height 7
click at [410, 340] on icon at bounding box center [410, 395] width 3 height 5
click at [456, 340] on icon at bounding box center [457, 394] width 7 height 7
click at [412, 340] on icon at bounding box center [410, 394] width 7 height 7
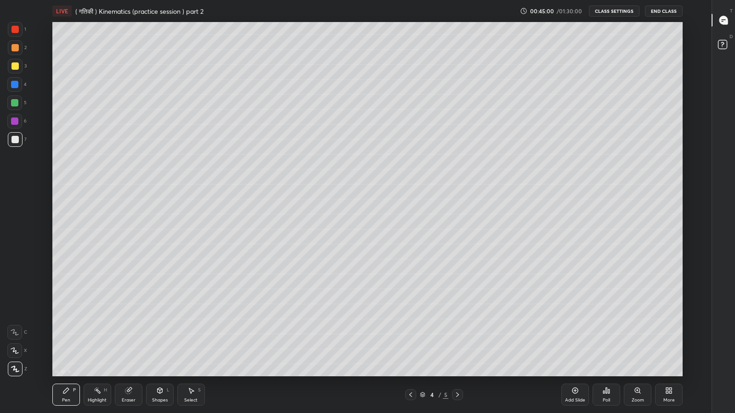
click at [458, 340] on icon at bounding box center [457, 394] width 7 height 7
click at [160, 340] on div "Shapes" at bounding box center [160, 400] width 16 height 5
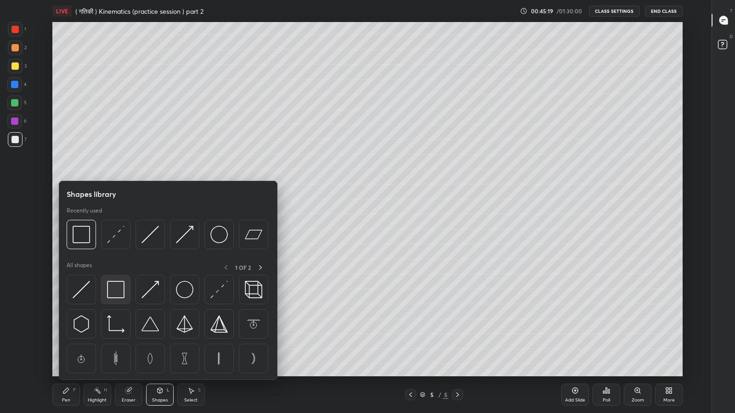
click at [120, 290] on img at bounding box center [115, 289] width 17 height 17
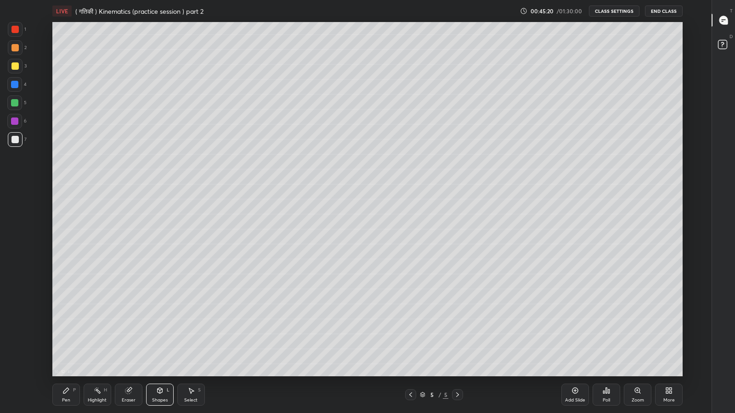
click at [16, 69] on div at bounding box center [14, 65] width 7 height 7
click at [67, 340] on div "Pen P" at bounding box center [66, 395] width 28 height 22
click at [411, 340] on icon at bounding box center [410, 394] width 7 height 7
click at [457, 340] on icon at bounding box center [457, 394] width 7 height 7
click at [157, 340] on div "Shapes" at bounding box center [160, 400] width 16 height 5
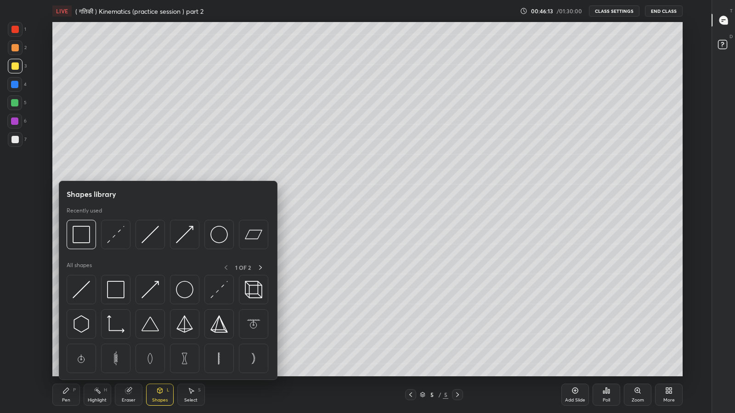
click at [113, 233] on img at bounding box center [115, 234] width 17 height 17
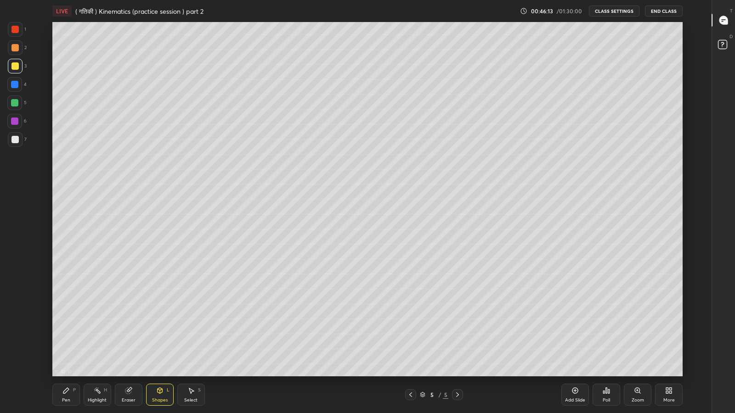
click at [13, 141] on div at bounding box center [14, 139] width 7 height 7
click at [63, 340] on div "Pen" at bounding box center [66, 400] width 8 height 5
click at [16, 64] on div at bounding box center [14, 65] width 7 height 7
click at [411, 340] on icon at bounding box center [410, 394] width 7 height 7
click at [457, 340] on icon at bounding box center [457, 394] width 7 height 7
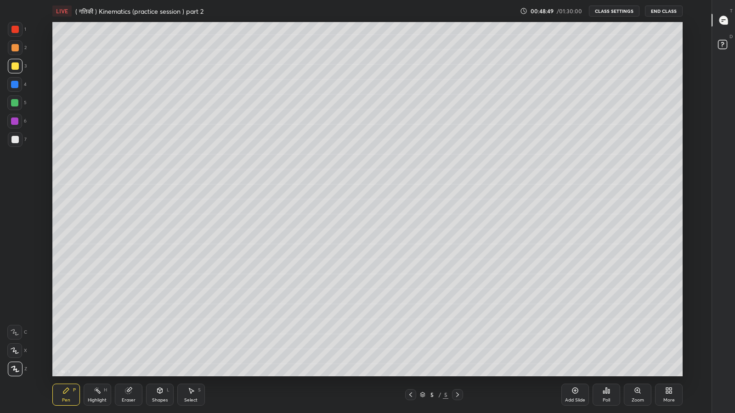
click at [412, 340] on icon at bounding box center [410, 395] width 3 height 5
click at [459, 340] on icon at bounding box center [457, 394] width 7 height 7
click at [575, 340] on icon at bounding box center [575, 390] width 3 height 3
click at [405, 340] on div at bounding box center [410, 394] width 11 height 11
click at [457, 340] on icon at bounding box center [457, 394] width 7 height 7
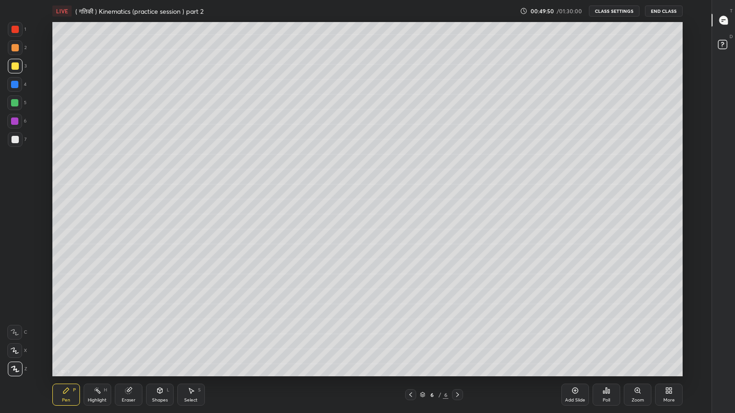
click at [411, 340] on icon at bounding box center [410, 394] width 7 height 7
click at [457, 340] on icon at bounding box center [457, 394] width 7 height 7
click at [129, 340] on div "Eraser" at bounding box center [129, 395] width 28 height 22
click at [62, 340] on div "Pen P" at bounding box center [66, 395] width 28 height 22
click at [670, 340] on icon at bounding box center [671, 389] width 2 height 2
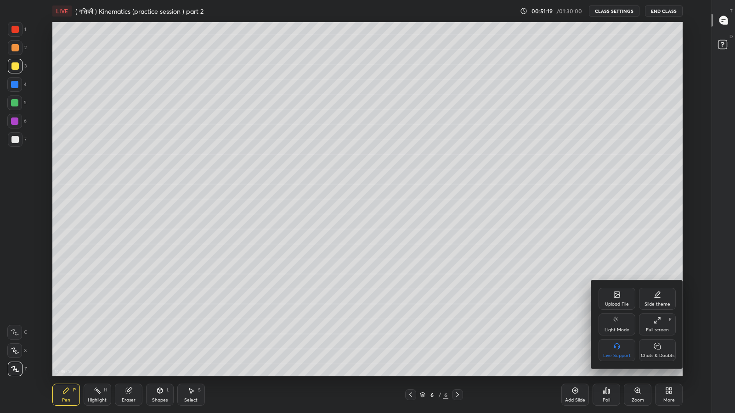
click at [661, 340] on div "Chats & Doubts" at bounding box center [658, 356] width 34 height 5
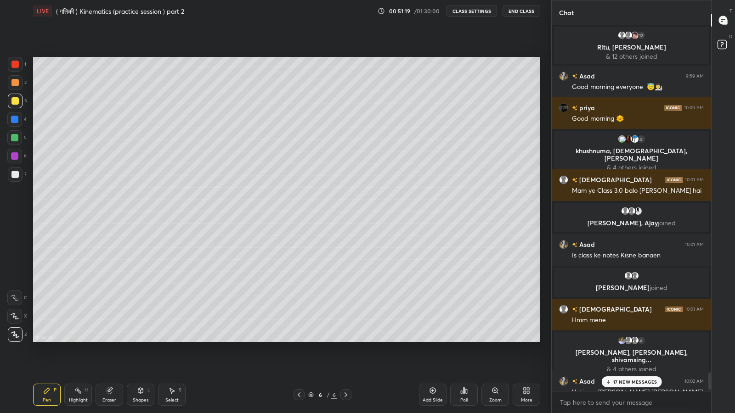
scroll to position [45576, 45416]
click at [649, 340] on p "17 NEW MESSAGES" at bounding box center [635, 382] width 44 height 6
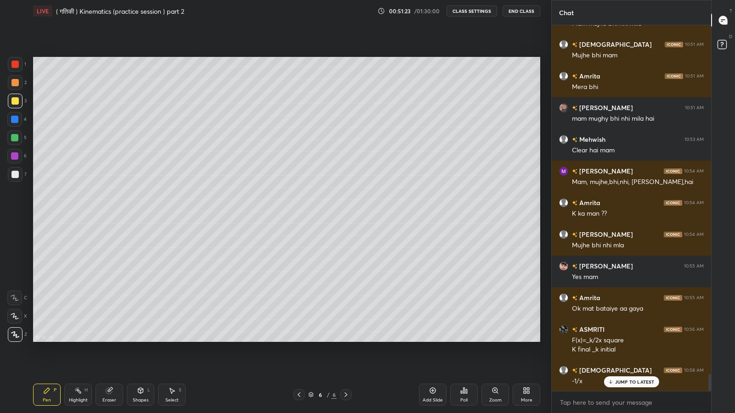
click at [627, 340] on div "JUMP TO LATEST" at bounding box center [631, 382] width 55 height 11
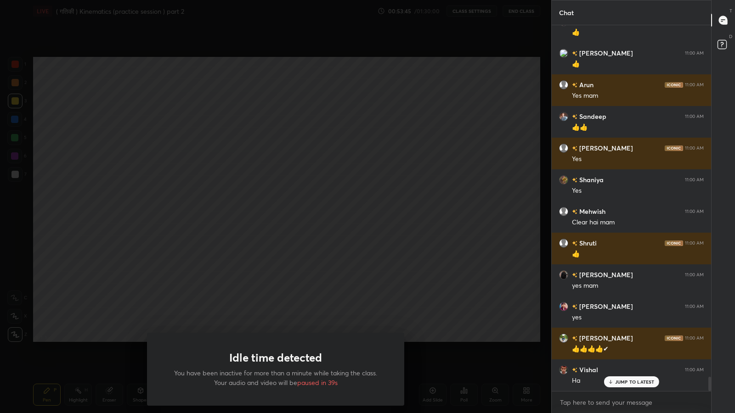
scroll to position [9176, 0]
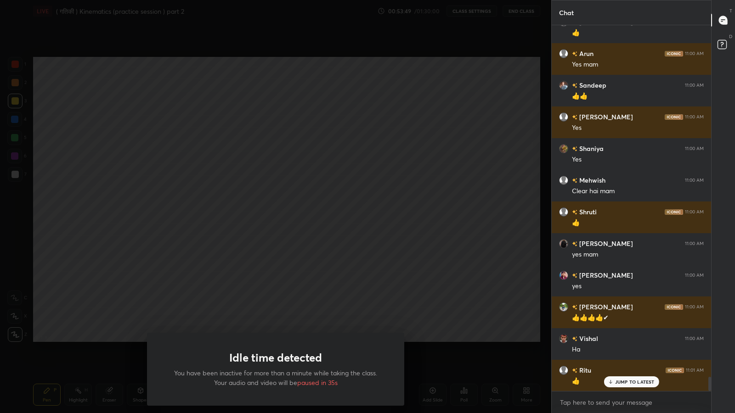
click at [478, 288] on div "Idle time detected You have been inactive for more than a minute while taking t…" at bounding box center [275, 206] width 551 height 413
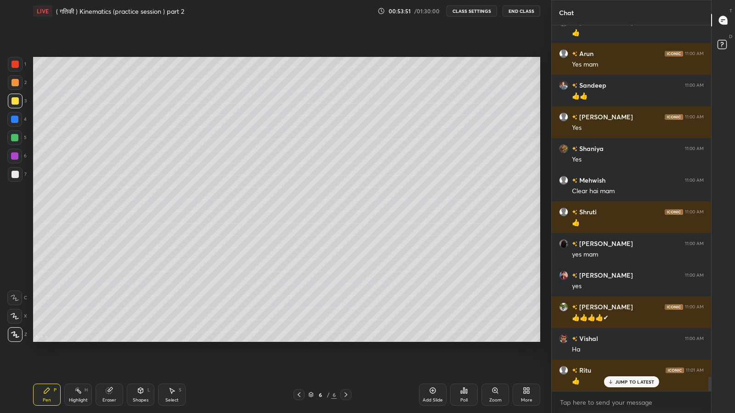
click at [621, 340] on div "JUMP TO LATEST" at bounding box center [631, 382] width 55 height 11
click at [434, 340] on icon at bounding box center [433, 391] width 6 height 6
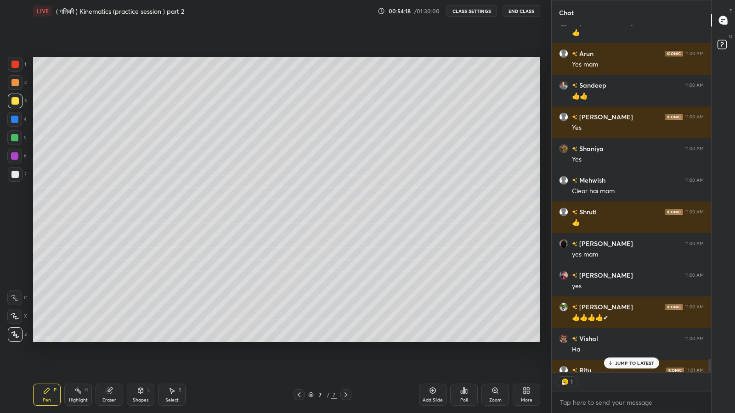
scroll to position [3, 3]
click at [625, 340] on p "JUMP TO LATEST" at bounding box center [635, 364] width 40 height 6
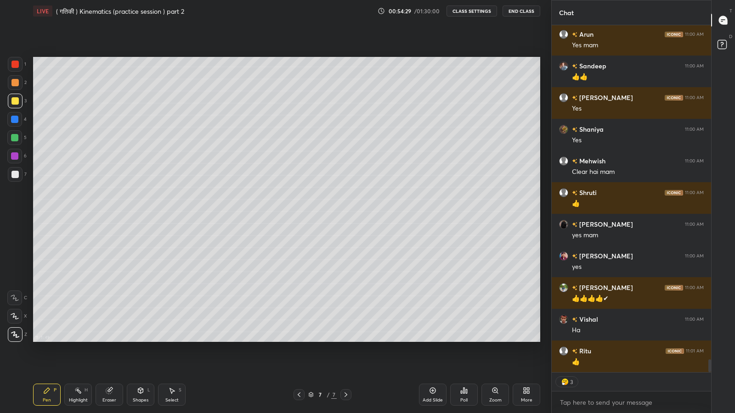
scroll to position [9176, 0]
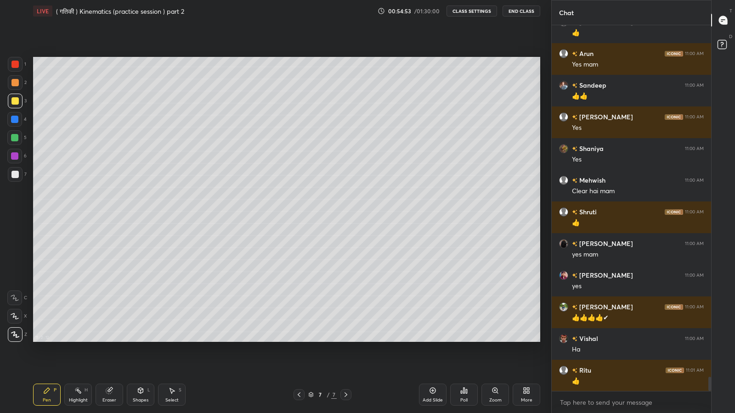
click at [13, 173] on div at bounding box center [14, 174] width 7 height 7
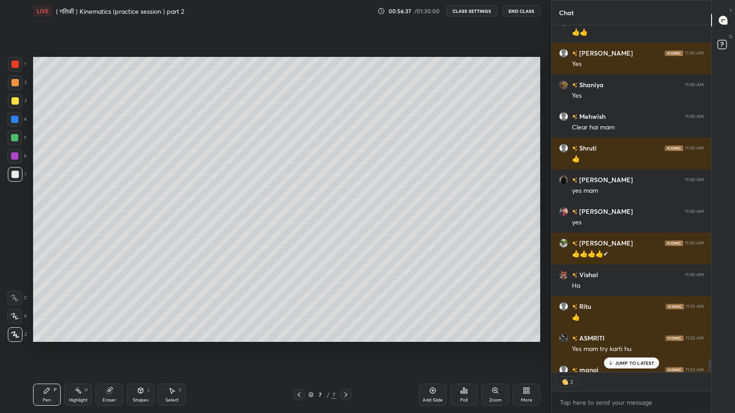
scroll to position [9259, 0]
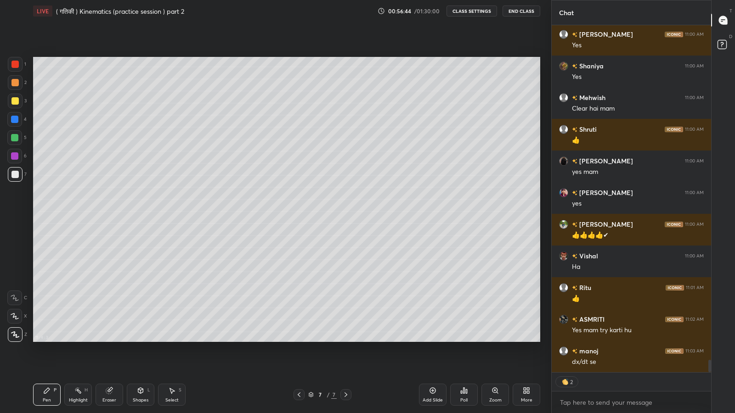
click at [298, 340] on icon at bounding box center [298, 394] width 7 height 7
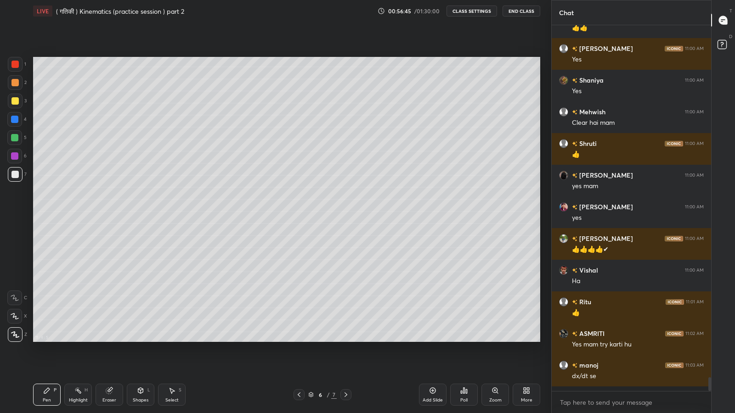
scroll to position [9240, 0]
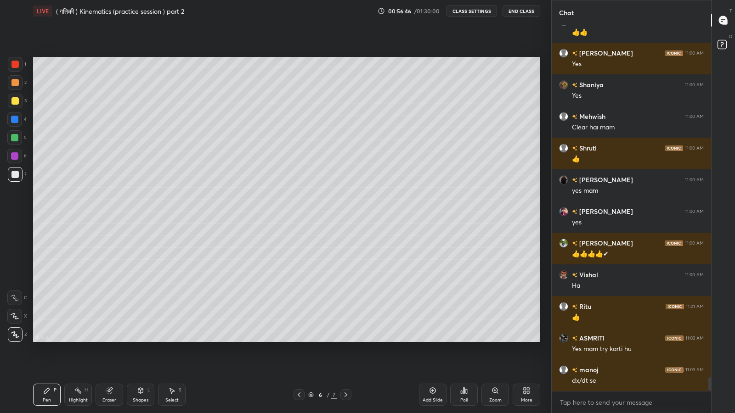
click at [299, 340] on icon at bounding box center [298, 394] width 7 height 7
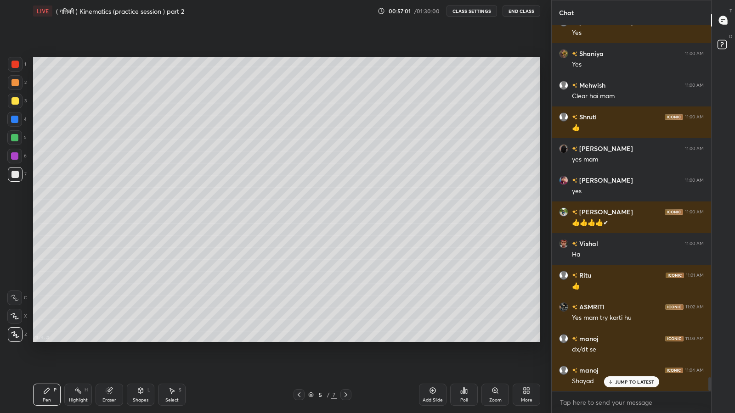
click at [347, 340] on icon at bounding box center [345, 394] width 7 height 7
click at [346, 340] on icon at bounding box center [345, 395] width 3 height 5
click at [106, 340] on div "Eraser" at bounding box center [110, 395] width 28 height 22
click at [45, 340] on div "Pen" at bounding box center [47, 400] width 8 height 5
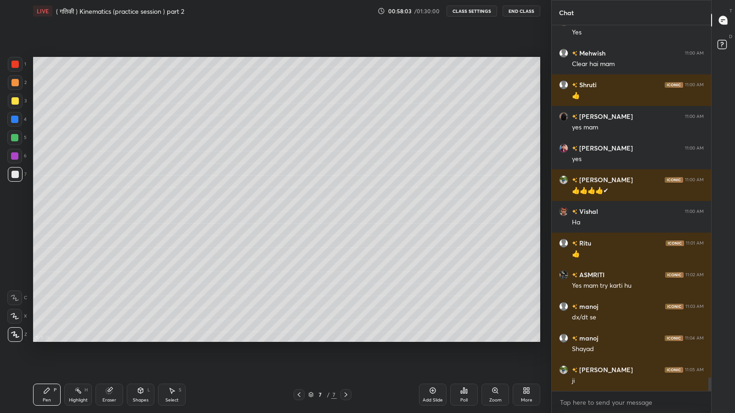
scroll to position [9335, 0]
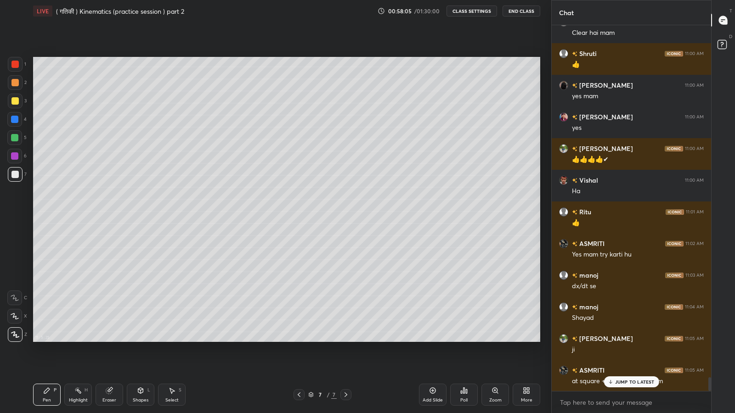
click at [298, 340] on icon at bounding box center [299, 395] width 3 height 5
click at [299, 340] on icon at bounding box center [298, 394] width 7 height 7
click at [345, 340] on icon at bounding box center [345, 394] width 7 height 7
click at [350, 340] on div at bounding box center [345, 394] width 11 height 11
click at [12, 99] on div at bounding box center [14, 100] width 7 height 7
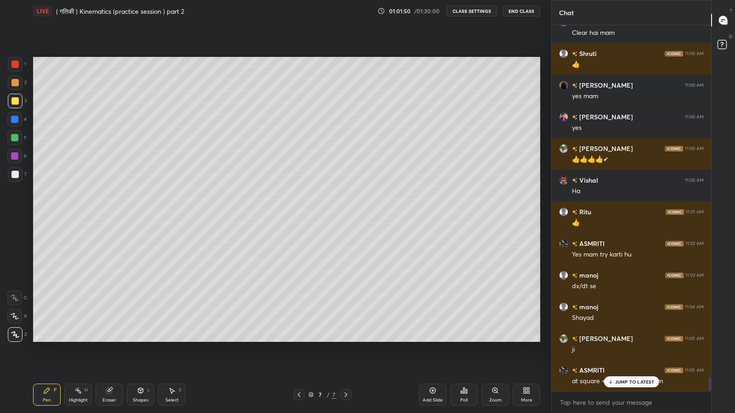
click at [429, 340] on icon at bounding box center [432, 390] width 7 height 7
click at [299, 340] on icon at bounding box center [298, 394] width 7 height 7
click at [299, 340] on icon at bounding box center [299, 395] width 3 height 5
click at [345, 340] on icon at bounding box center [345, 394] width 7 height 7
click at [344, 340] on icon at bounding box center [345, 394] width 7 height 7
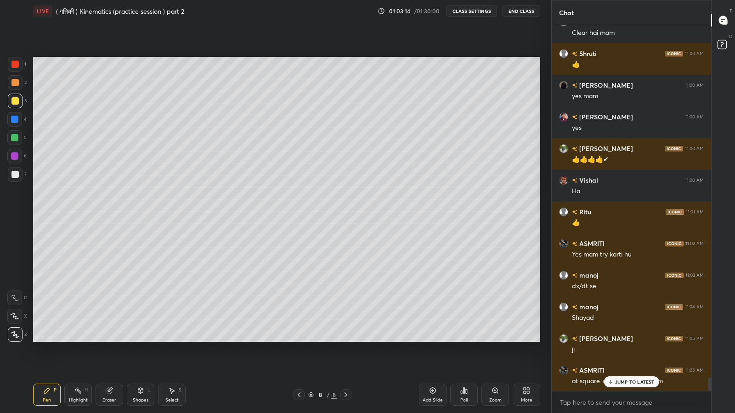
click at [618, 340] on p "JUMP TO LATEST" at bounding box center [635, 382] width 40 height 6
click at [722, 20] on icon at bounding box center [723, 20] width 4 height 0
click at [299, 340] on icon at bounding box center [298, 394] width 7 height 7
click at [345, 340] on icon at bounding box center [345, 394] width 7 height 7
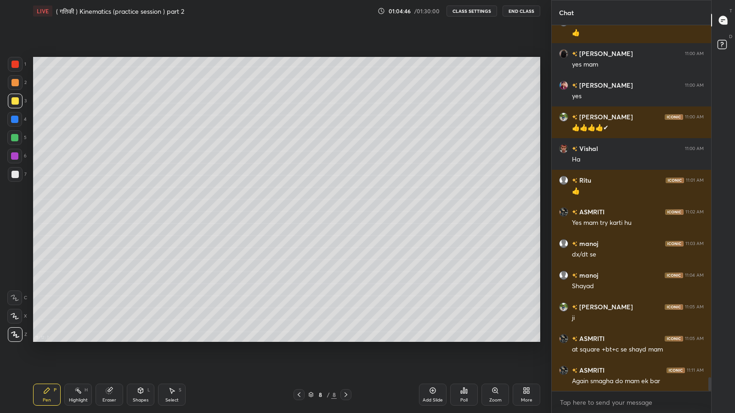
click at [299, 340] on icon at bounding box center [298, 394] width 7 height 7
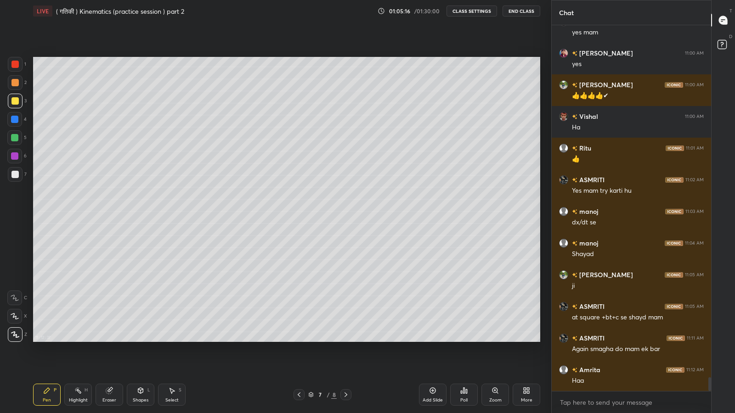
click at [304, 340] on div at bounding box center [299, 394] width 11 height 11
click at [299, 340] on icon at bounding box center [298, 394] width 7 height 7
click at [347, 340] on icon at bounding box center [345, 394] width 7 height 7
click at [345, 340] on icon at bounding box center [345, 394] width 7 height 7
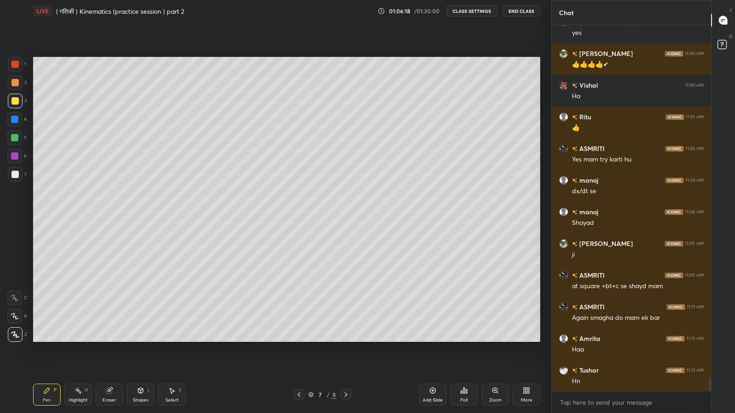
scroll to position [9462, 0]
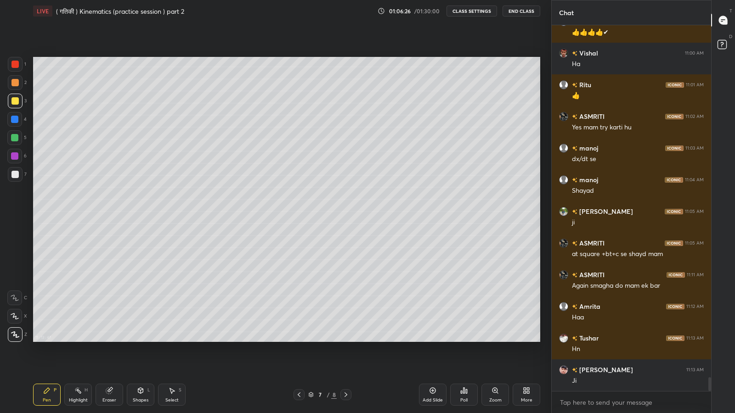
click at [345, 340] on icon at bounding box center [345, 394] width 7 height 7
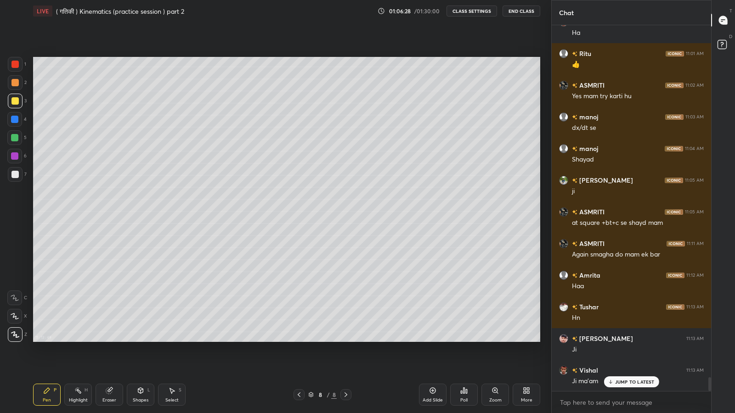
click at [622, 340] on p "JUMP TO LATEST" at bounding box center [635, 382] width 40 height 6
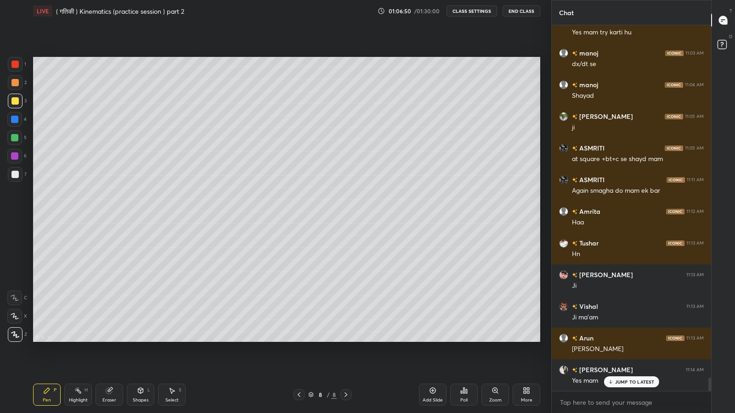
scroll to position [9588, 0]
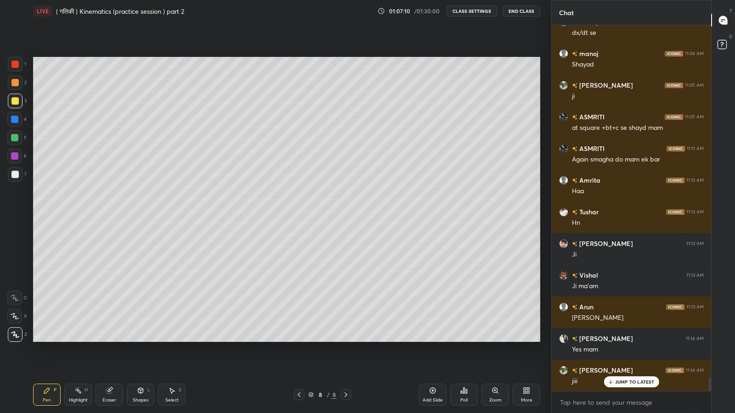
click at [620, 340] on div "JUMP TO LATEST" at bounding box center [631, 382] width 55 height 11
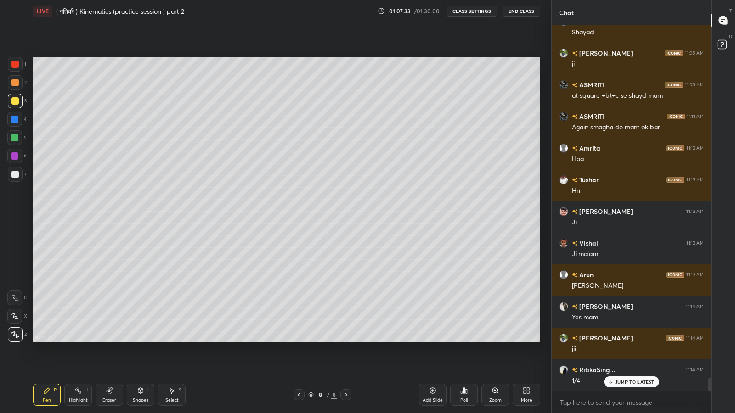
scroll to position [9652, 0]
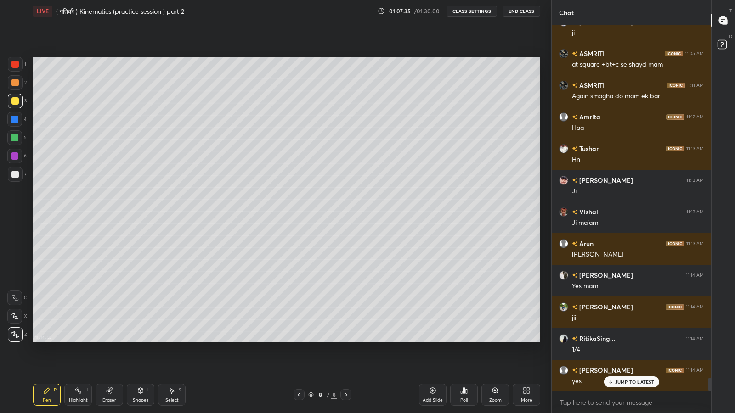
click at [627, 340] on p "JUMP TO LATEST" at bounding box center [635, 382] width 40 height 6
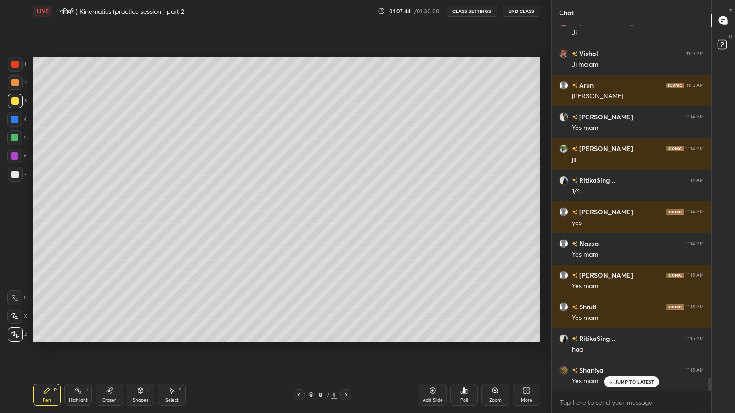
scroll to position [9842, 0]
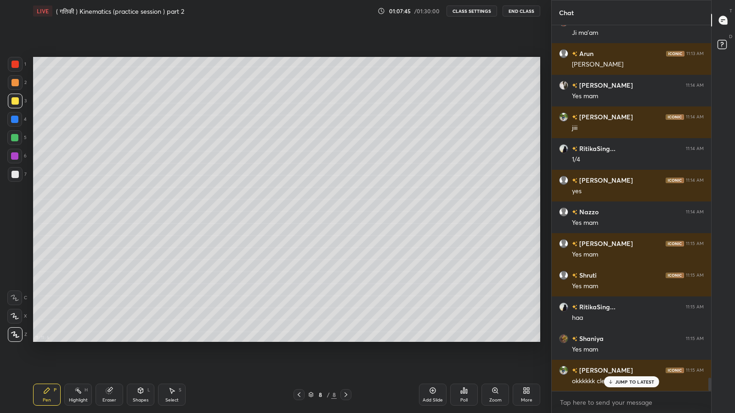
click at [620, 340] on p "JUMP TO LATEST" at bounding box center [635, 382] width 40 height 6
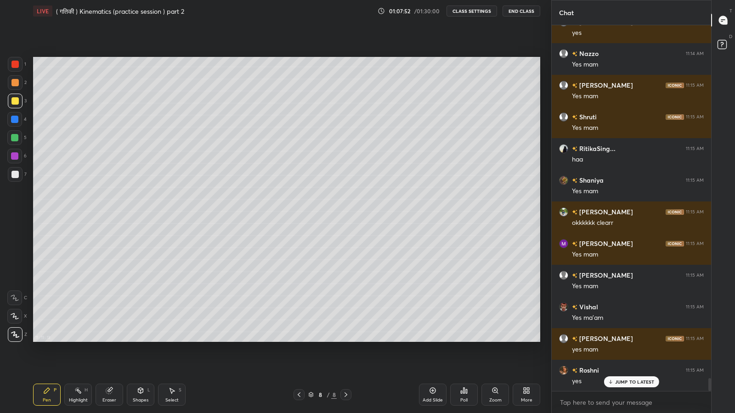
scroll to position [10032, 0]
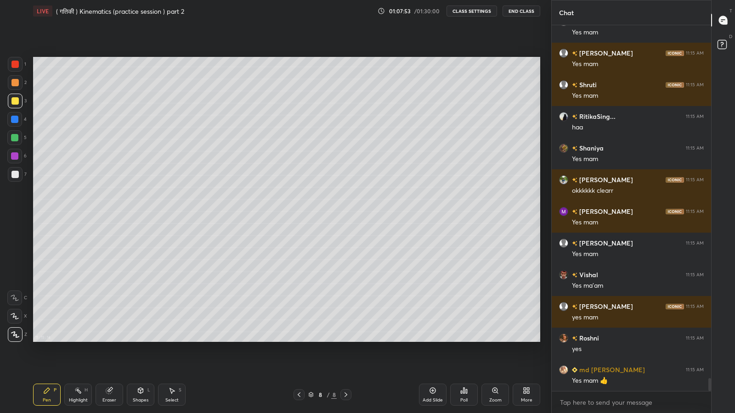
click at [434, 340] on icon at bounding box center [432, 390] width 7 height 7
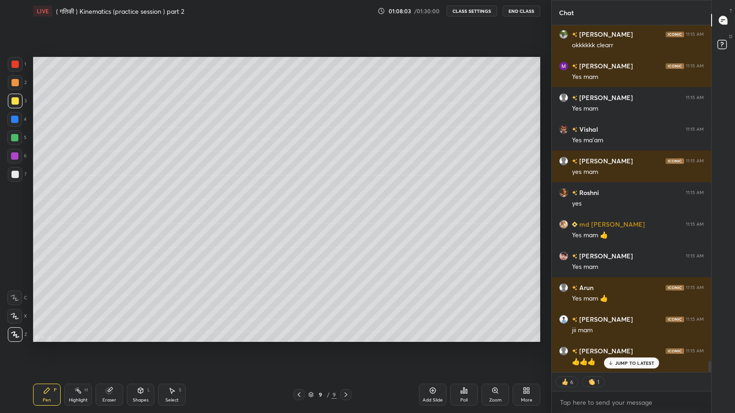
scroll to position [10209, 0]
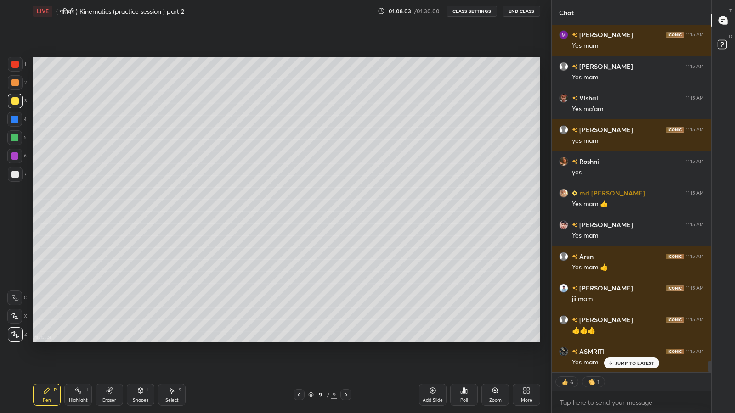
click at [297, 340] on icon at bounding box center [298, 394] width 7 height 7
click at [345, 340] on icon at bounding box center [345, 394] width 7 height 7
click at [622, 340] on p "JUMP TO LATEST" at bounding box center [635, 364] width 40 height 6
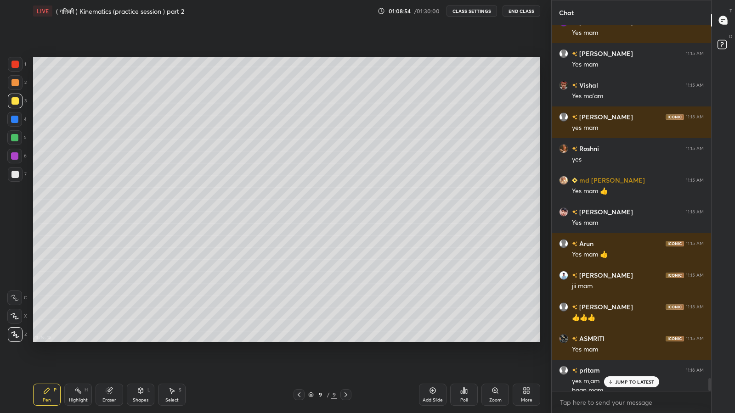
scroll to position [10231, 0]
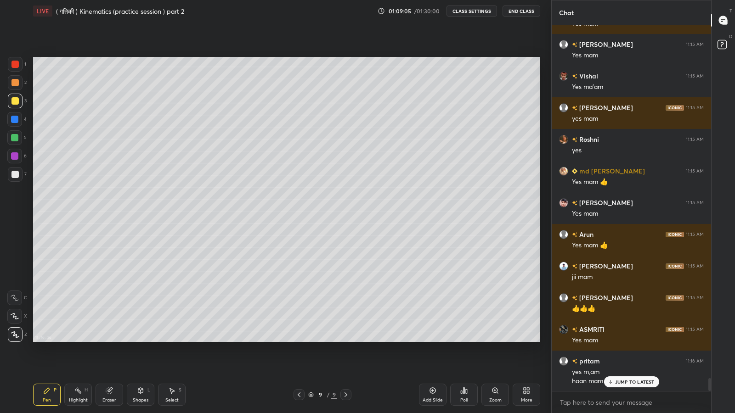
click at [299, 340] on icon at bounding box center [298, 394] width 7 height 7
click at [345, 340] on icon at bounding box center [345, 394] width 7 height 7
click at [297, 340] on icon at bounding box center [298, 394] width 7 height 7
click at [347, 340] on icon at bounding box center [345, 394] width 7 height 7
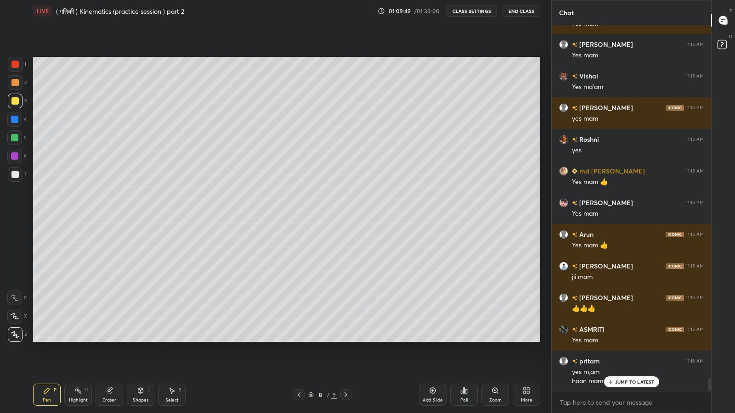
click at [345, 340] on icon at bounding box center [345, 394] width 7 height 7
click at [618, 340] on p "JUMP TO LATEST" at bounding box center [635, 382] width 40 height 6
click at [298, 340] on icon at bounding box center [298, 394] width 7 height 7
click at [302, 340] on icon at bounding box center [298, 394] width 7 height 7
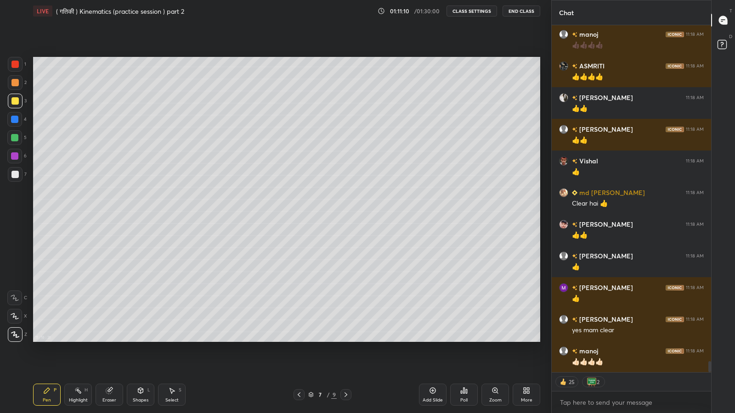
scroll to position [10757, 0]
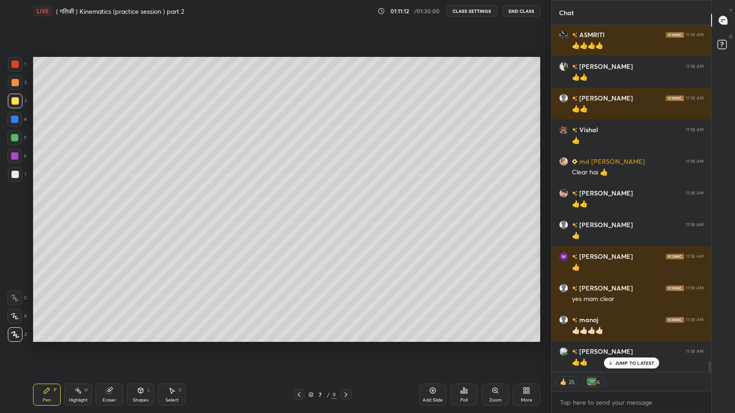
click at [626, 340] on p "JUMP TO LATEST" at bounding box center [635, 364] width 40 height 6
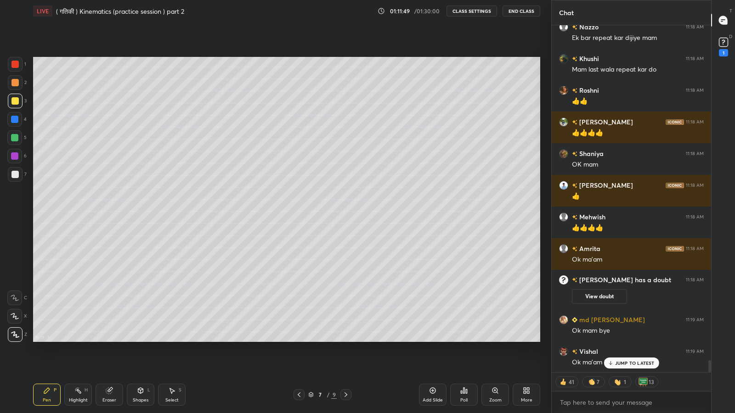
scroll to position [9975, 0]
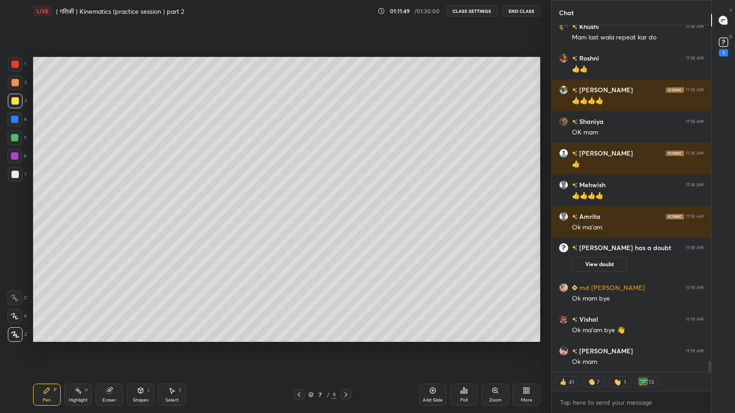
click at [527, 14] on button "End Class" at bounding box center [521, 11] width 38 height 11
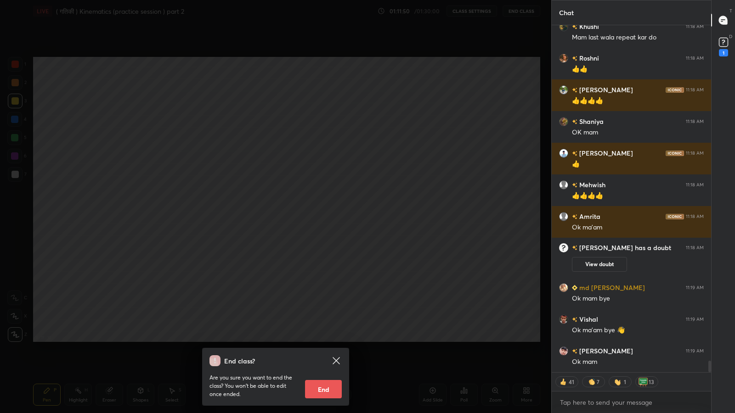
scroll to position [10006, 0]
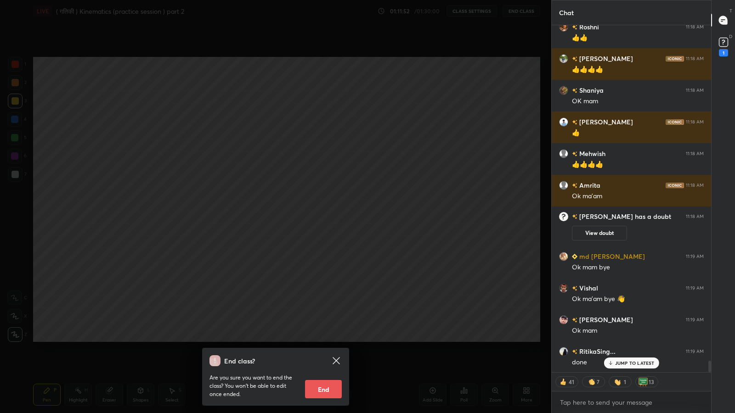
click at [320, 340] on button "End" at bounding box center [323, 389] width 37 height 18
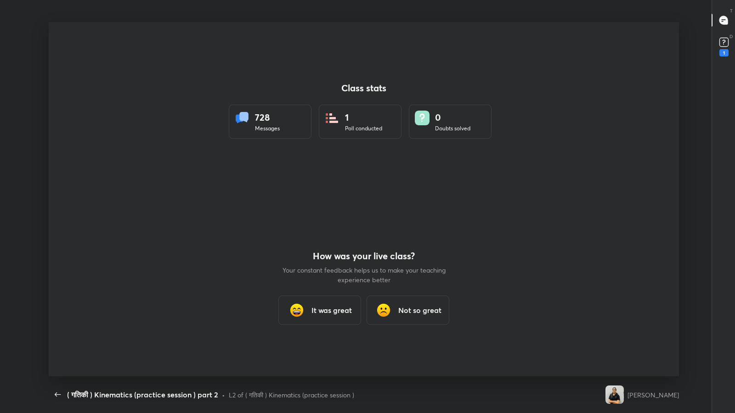
scroll to position [3, 0]
type textarea "x"
